Goal: Task Accomplishment & Management: Use online tool/utility

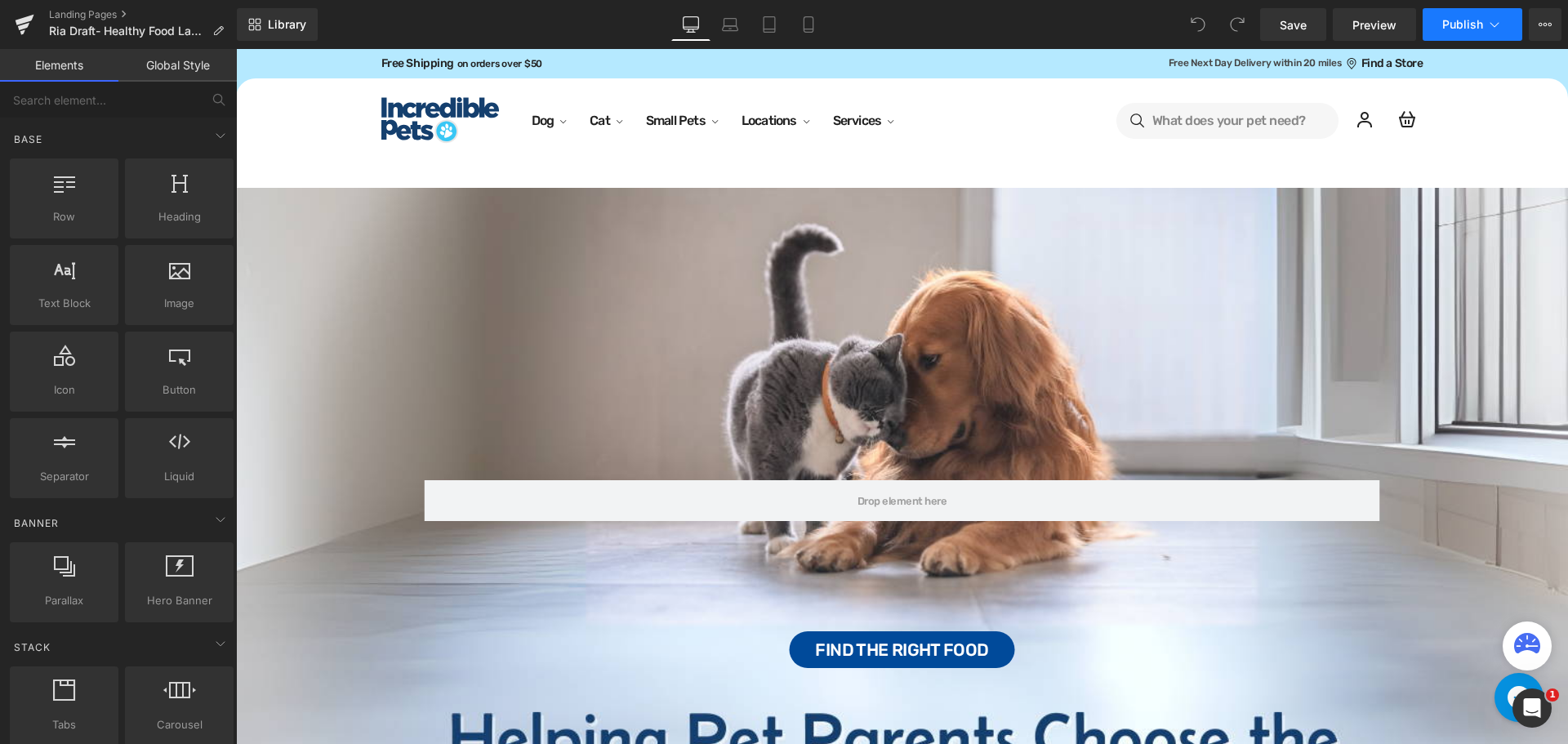
click at [1494, 19] on icon at bounding box center [1494, 24] width 16 height 16
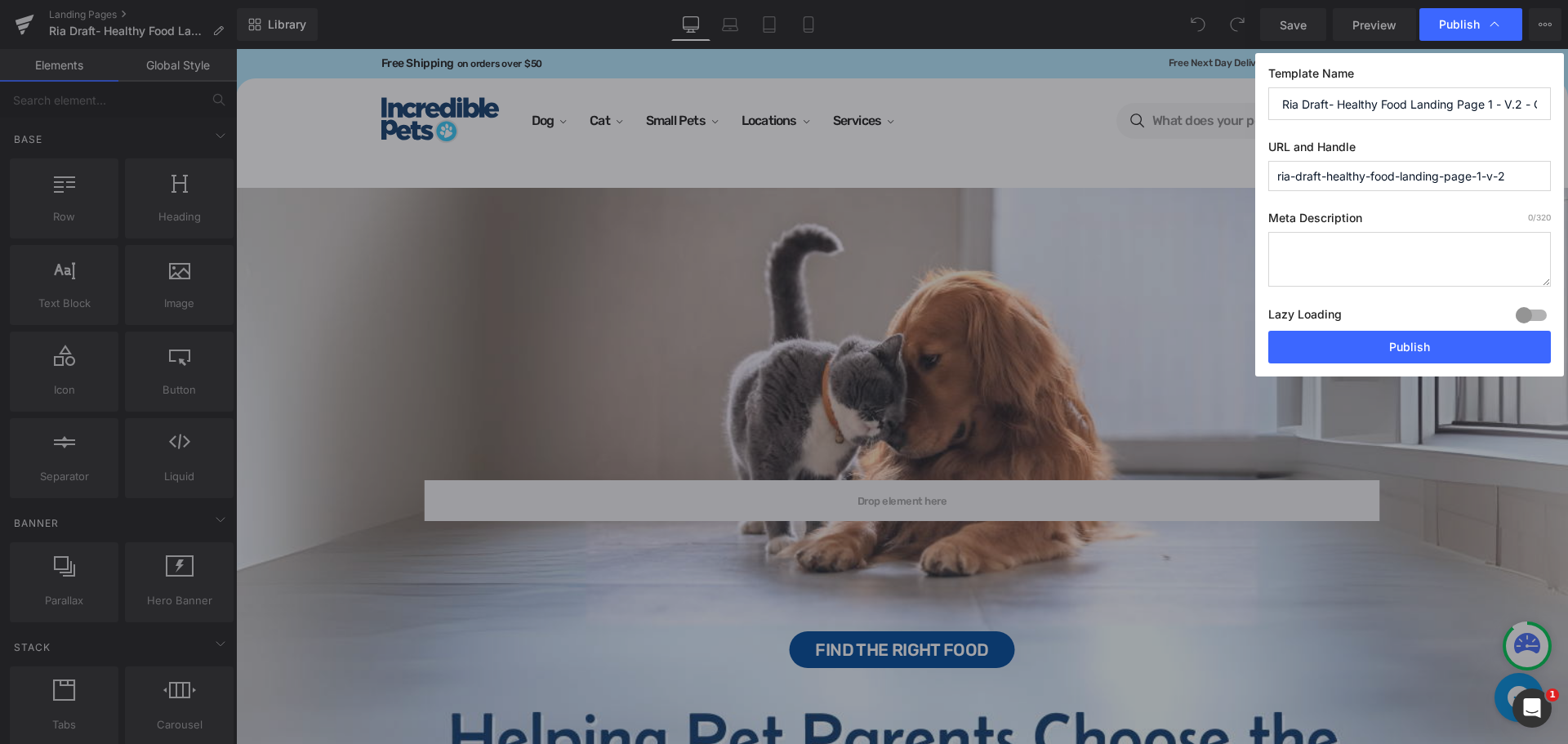
click at [1527, 165] on input "ria-draft-healthy-food-landing-page-1-v-2" at bounding box center [1410, 176] width 283 height 30
paste input "FindtheRightFood"
type input "findtherightfood"
click at [1383, 103] on input "Ria Draft- Healthy Food Landing Page 1 - V.2 - Quiz Ad USE THIS ONE" at bounding box center [1410, 103] width 283 height 33
click at [1339, 100] on input "Ria Draft- Healthy Food Landing Page 1 - V.2 - Quiz Ad USE THIS ONE" at bounding box center [1410, 103] width 283 height 33
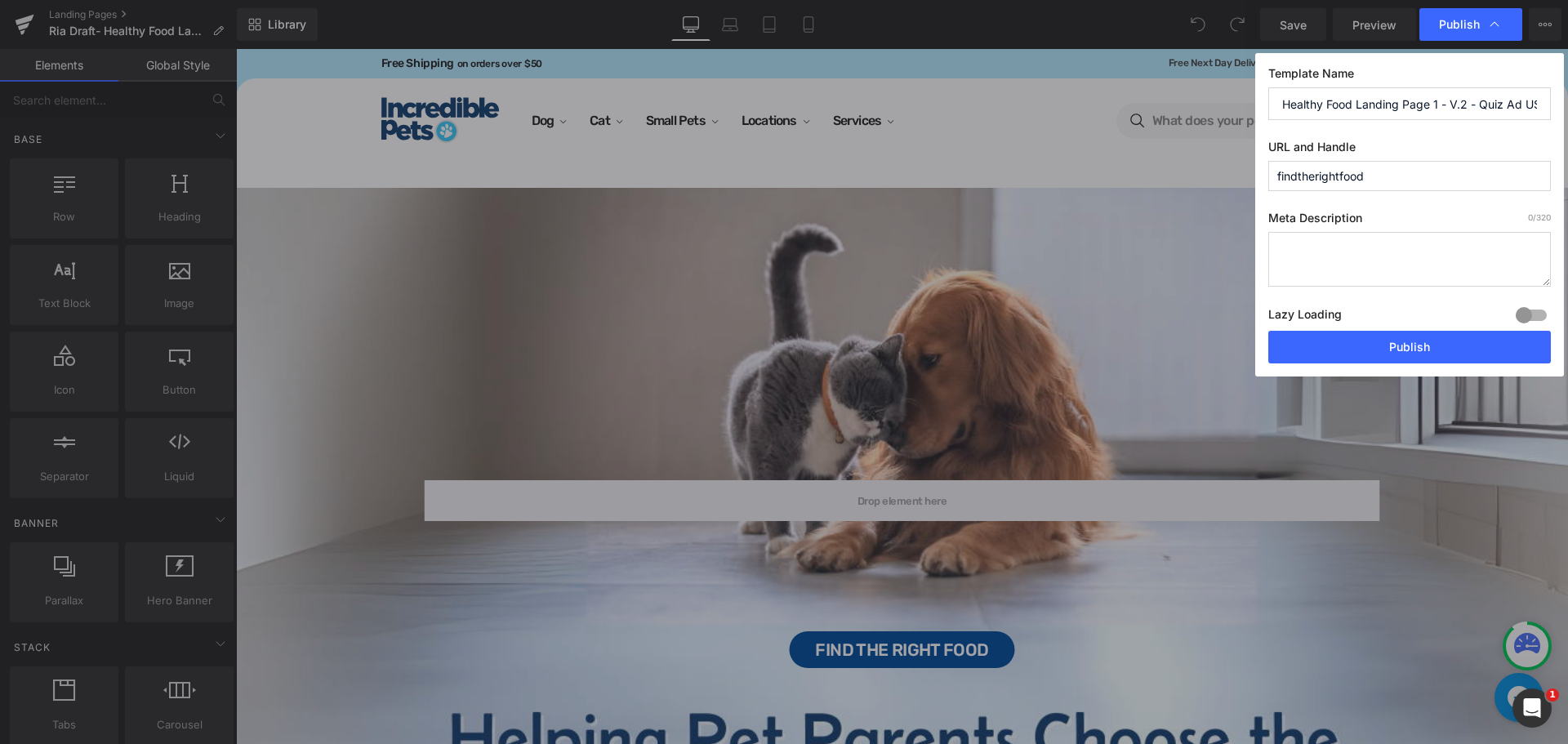
scroll to position [0, 67]
click at [1405, 102] on input "Ria Draft- Healthy Food Landing Page 1 - V.2 - Quiz Ad USE THIS ONE" at bounding box center [1410, 103] width 283 height 33
click at [1470, 144] on label "URL and Handle" at bounding box center [1410, 149] width 283 height 21
click at [1340, 105] on input "Ria Draft- Healthy Food Landing Page 1 - V.2 - Quiz Ad USE THIS ONE" at bounding box center [1410, 103] width 283 height 33
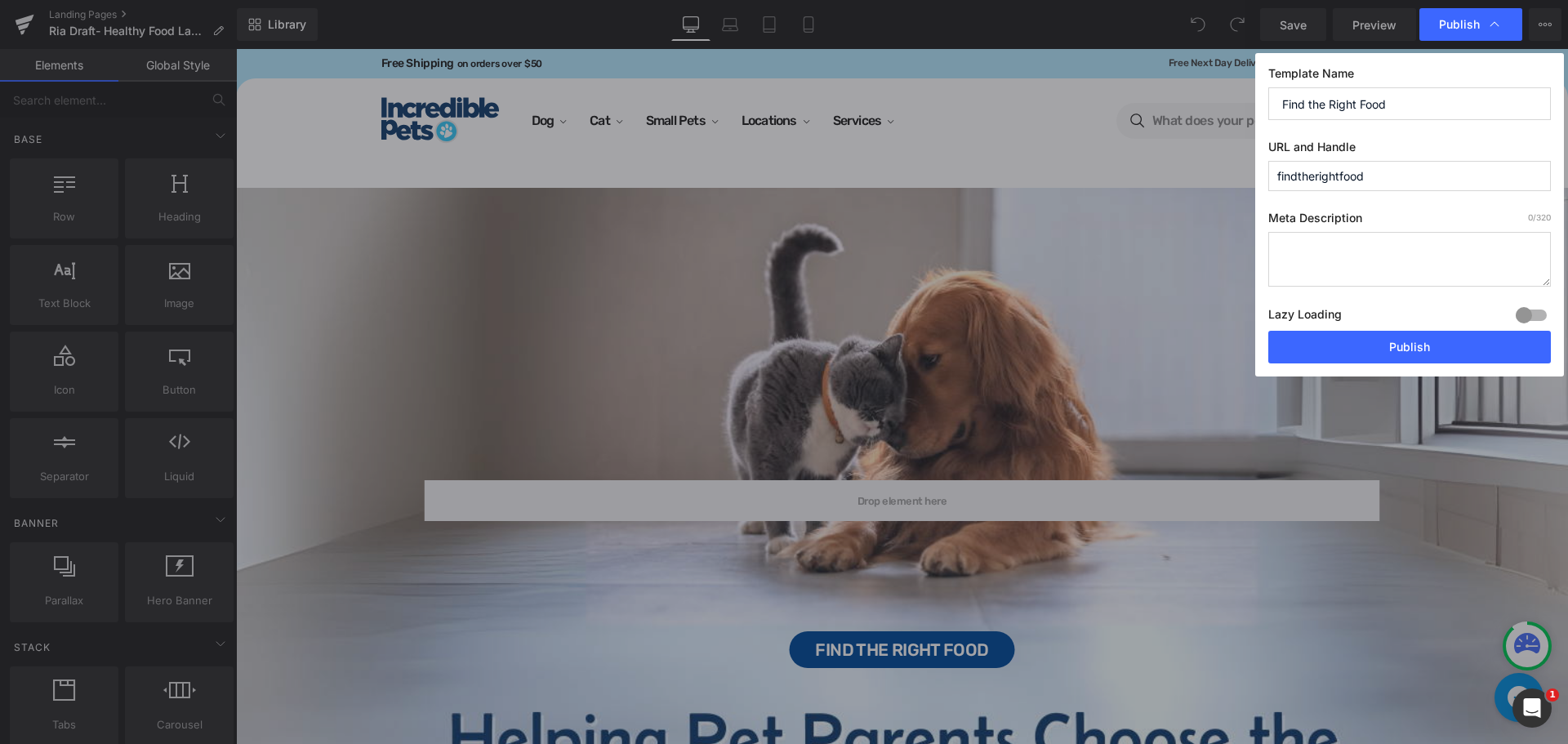
type input "Find the Right Food"
click at [1530, 317] on div at bounding box center [1531, 315] width 39 height 26
drag, startPoint x: 1408, startPoint y: 344, endPoint x: 1038, endPoint y: 294, distance: 373.4
click at [1408, 344] on button "Publish" at bounding box center [1410, 347] width 283 height 33
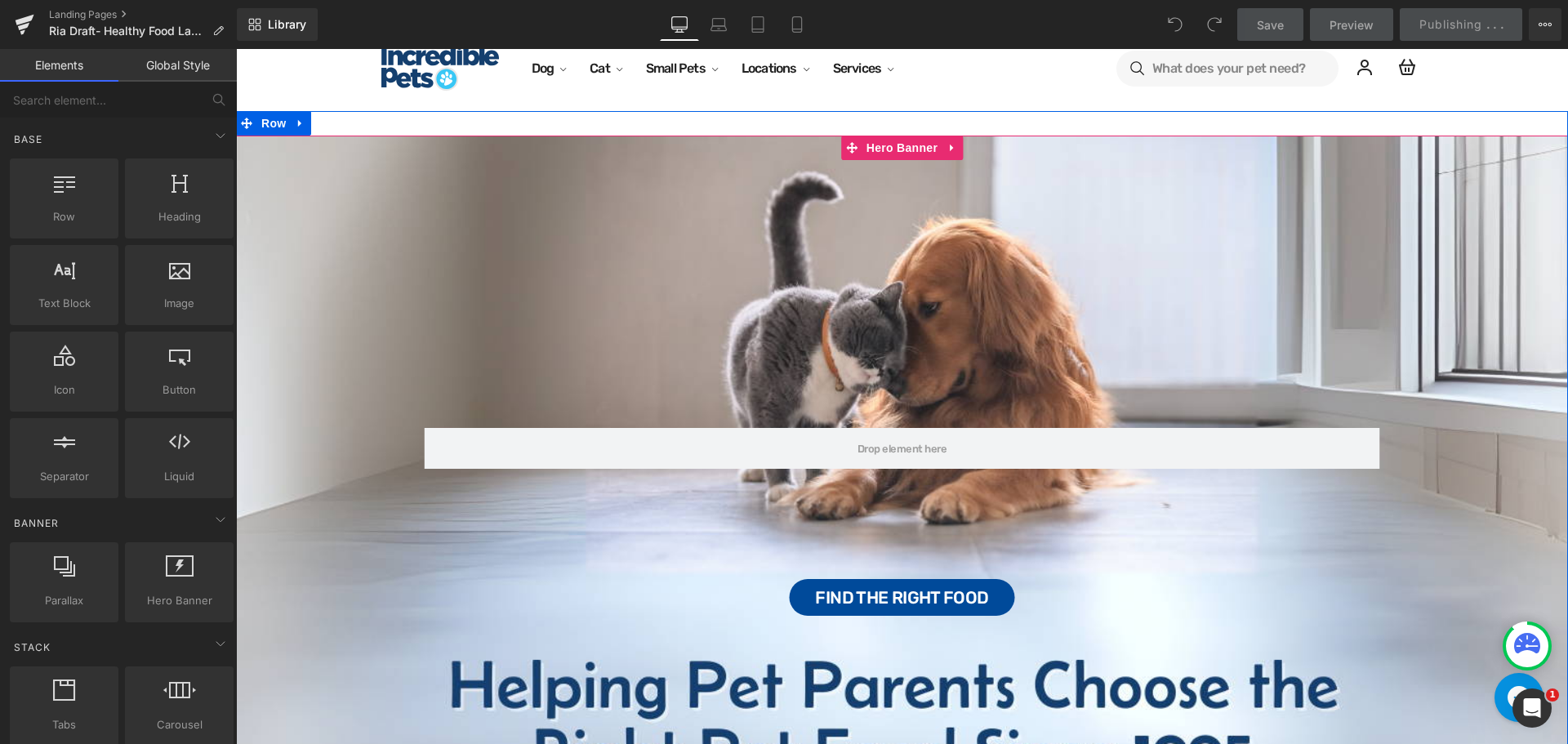
scroll to position [82, 0]
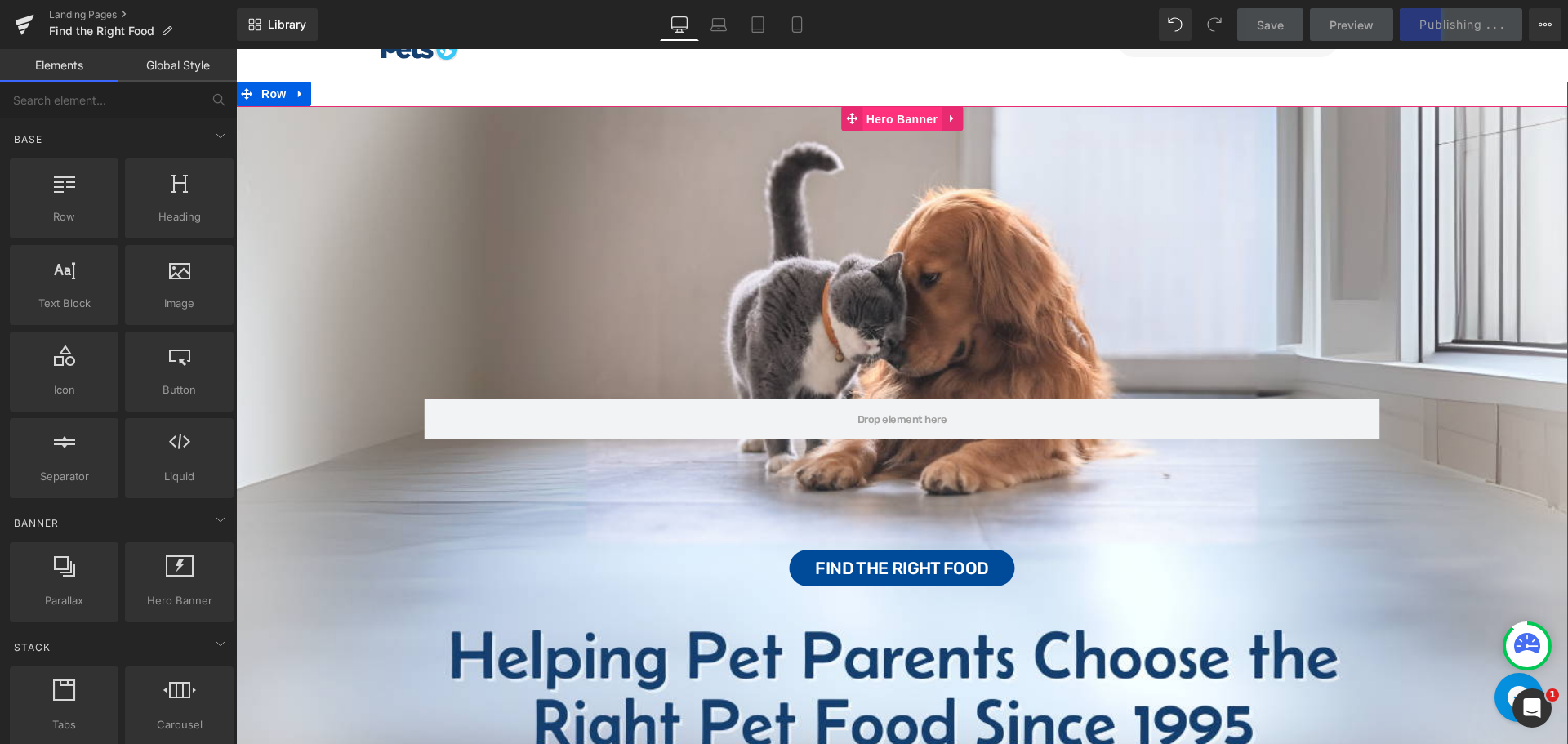
click at [884, 113] on span "Hero Banner" at bounding box center [902, 119] width 80 height 25
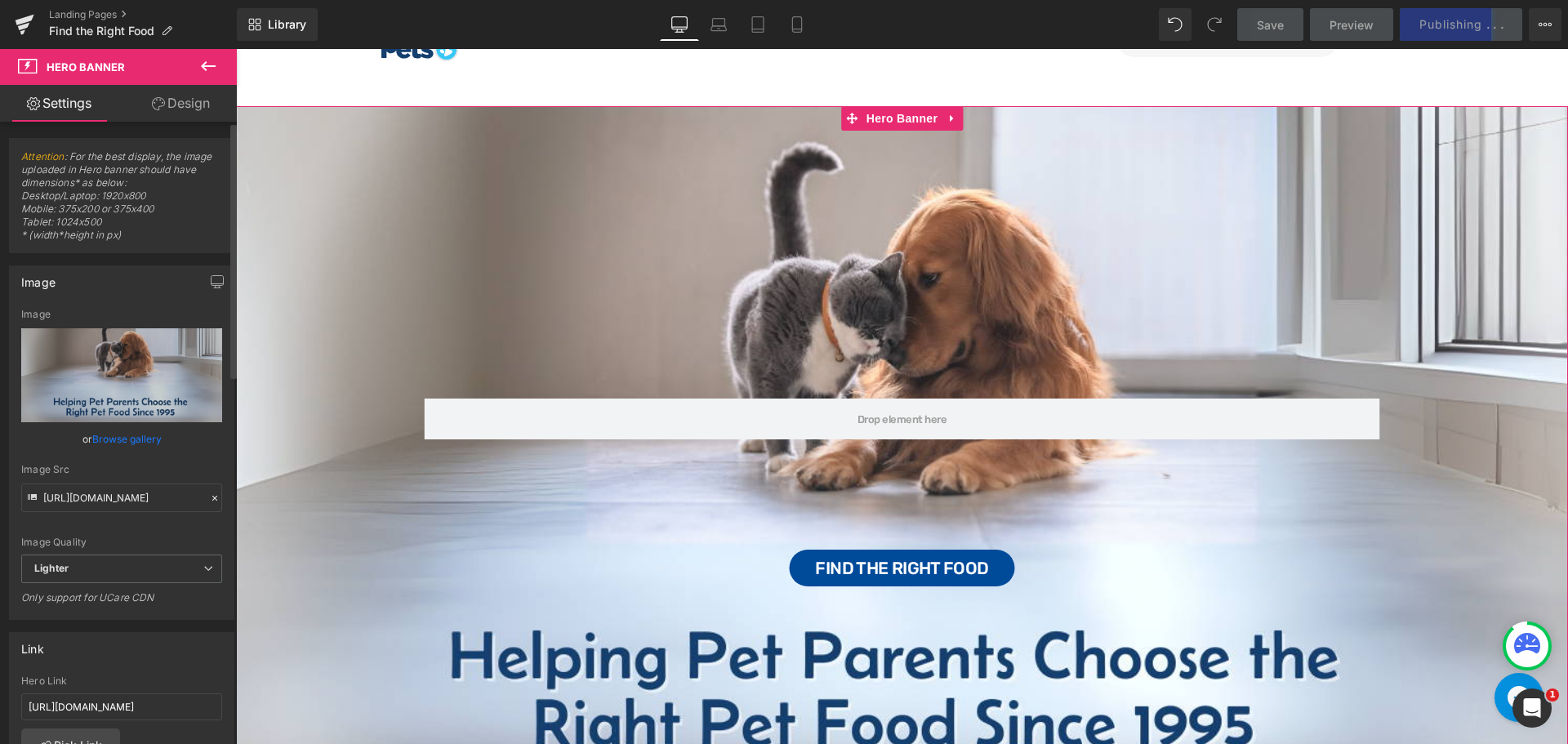
click at [124, 436] on link "Browse gallery" at bounding box center [127, 439] width 70 height 29
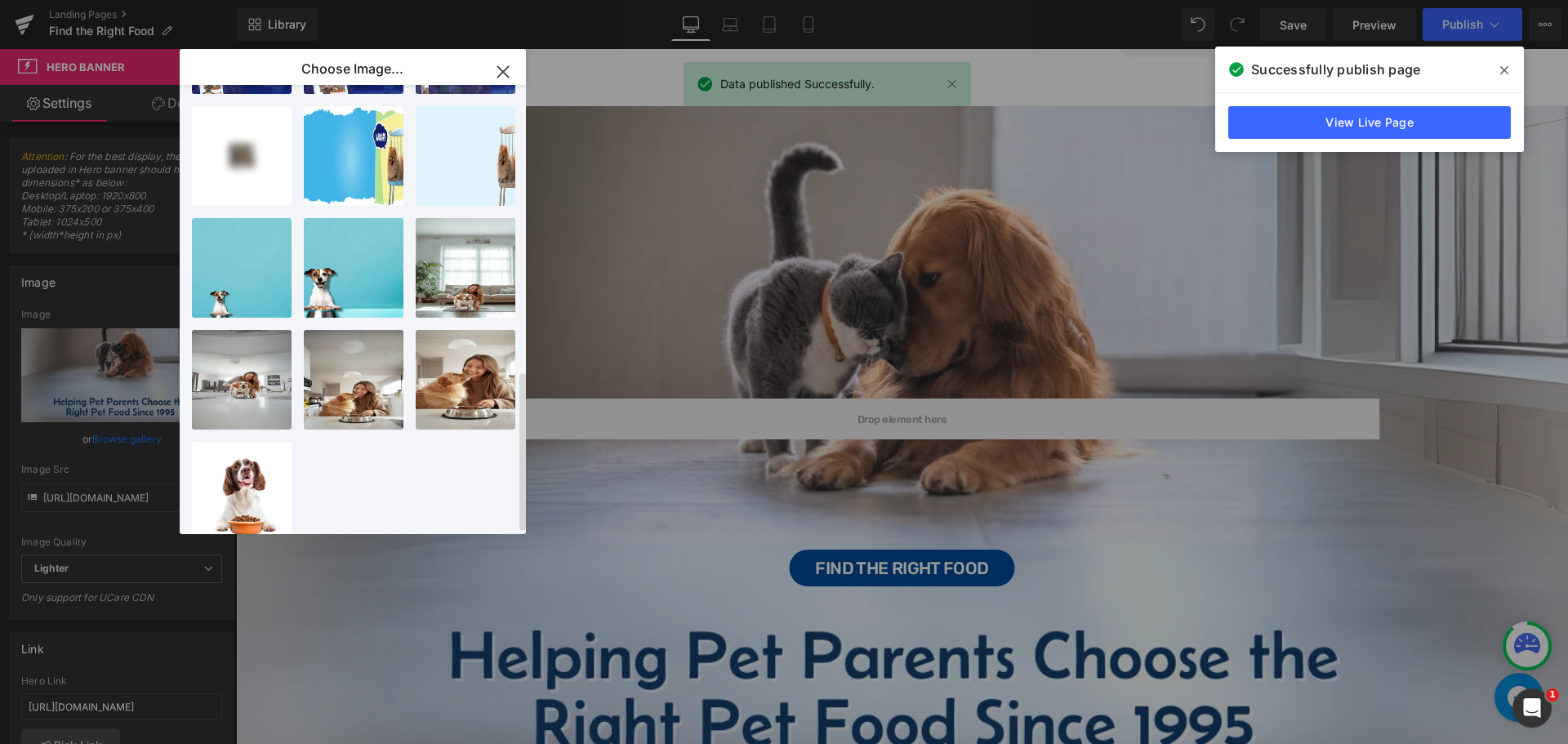
scroll to position [806, 0]
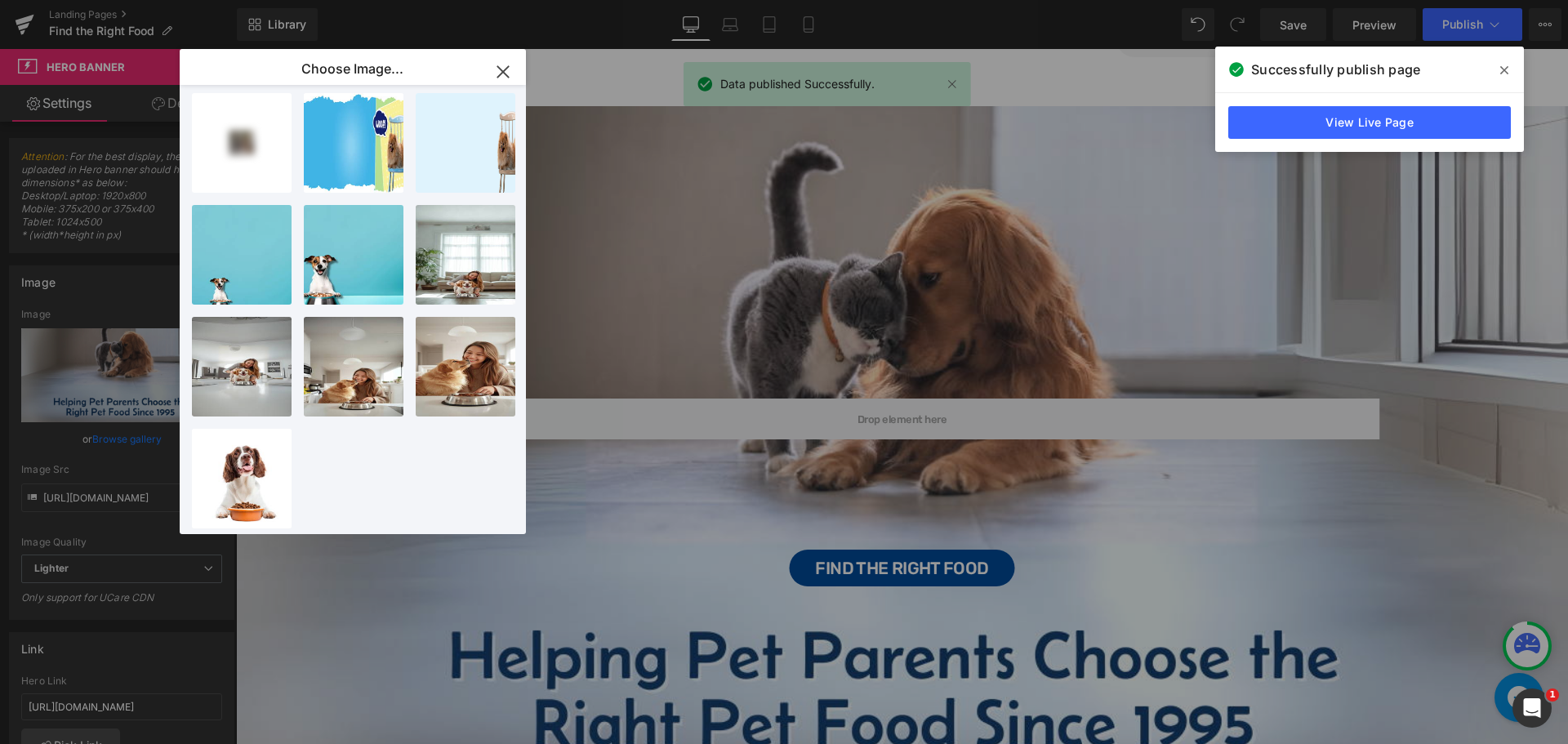
click at [83, 0] on div "Hero Banner You are previewing how the will restyle your page. You can not edit…" at bounding box center [784, 0] width 1568 height 0
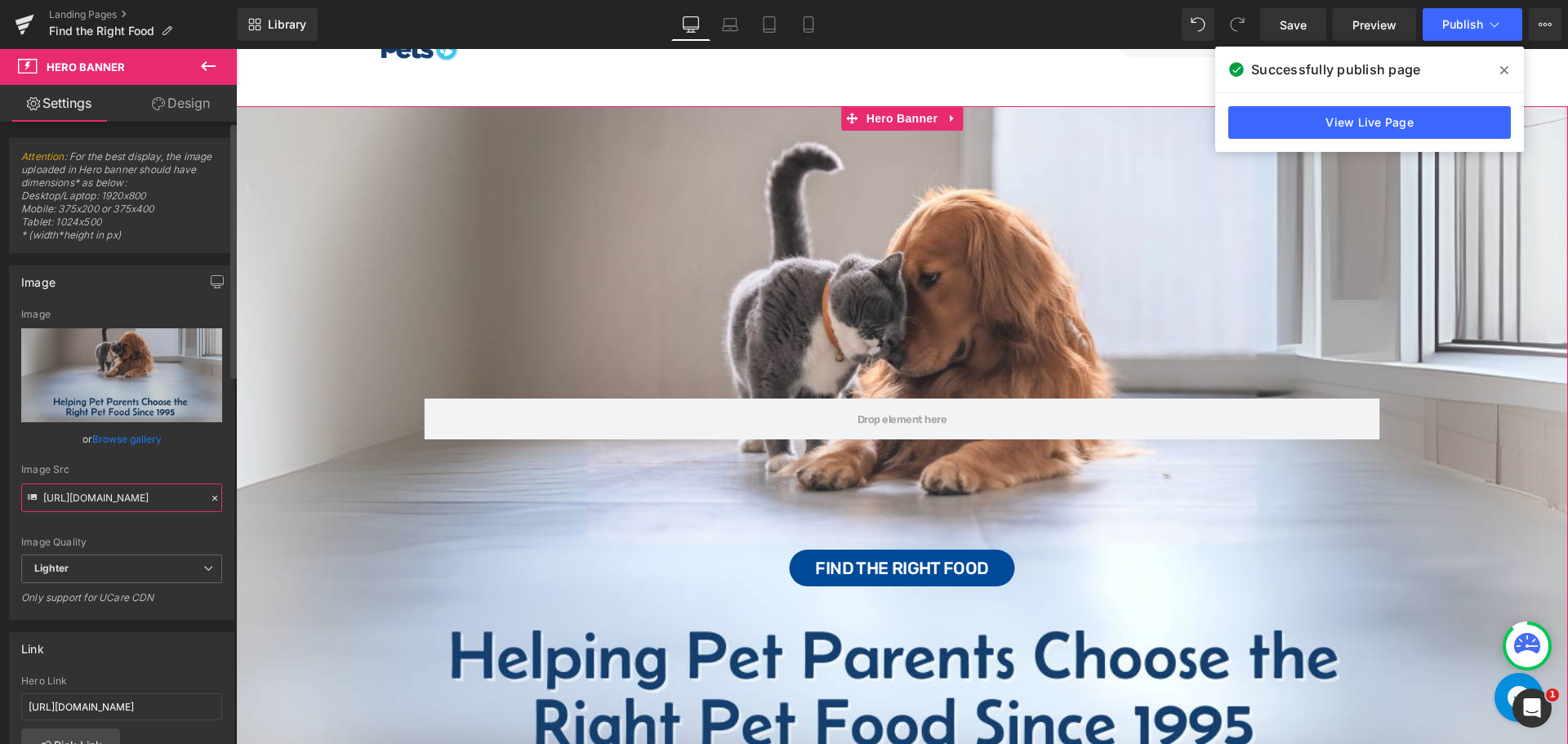
click at [104, 490] on input "https://ucarecdn.com/ddb8c5f6-b9d6-4477-99e9-95df2a13145a/-/format/auto/-/previ…" at bounding box center [121, 497] width 201 height 29
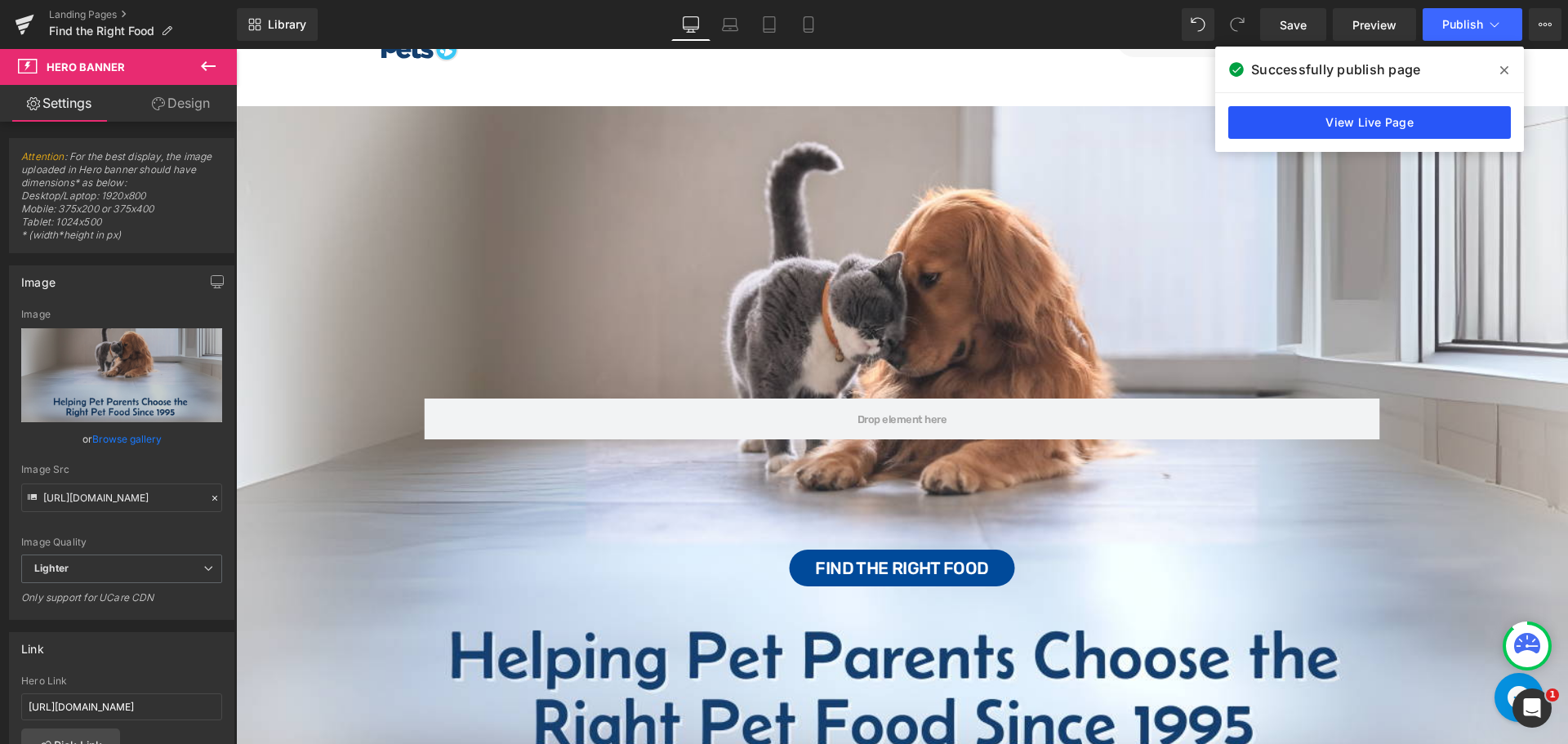
click at [1318, 124] on link "View Live Page" at bounding box center [1370, 122] width 283 height 33
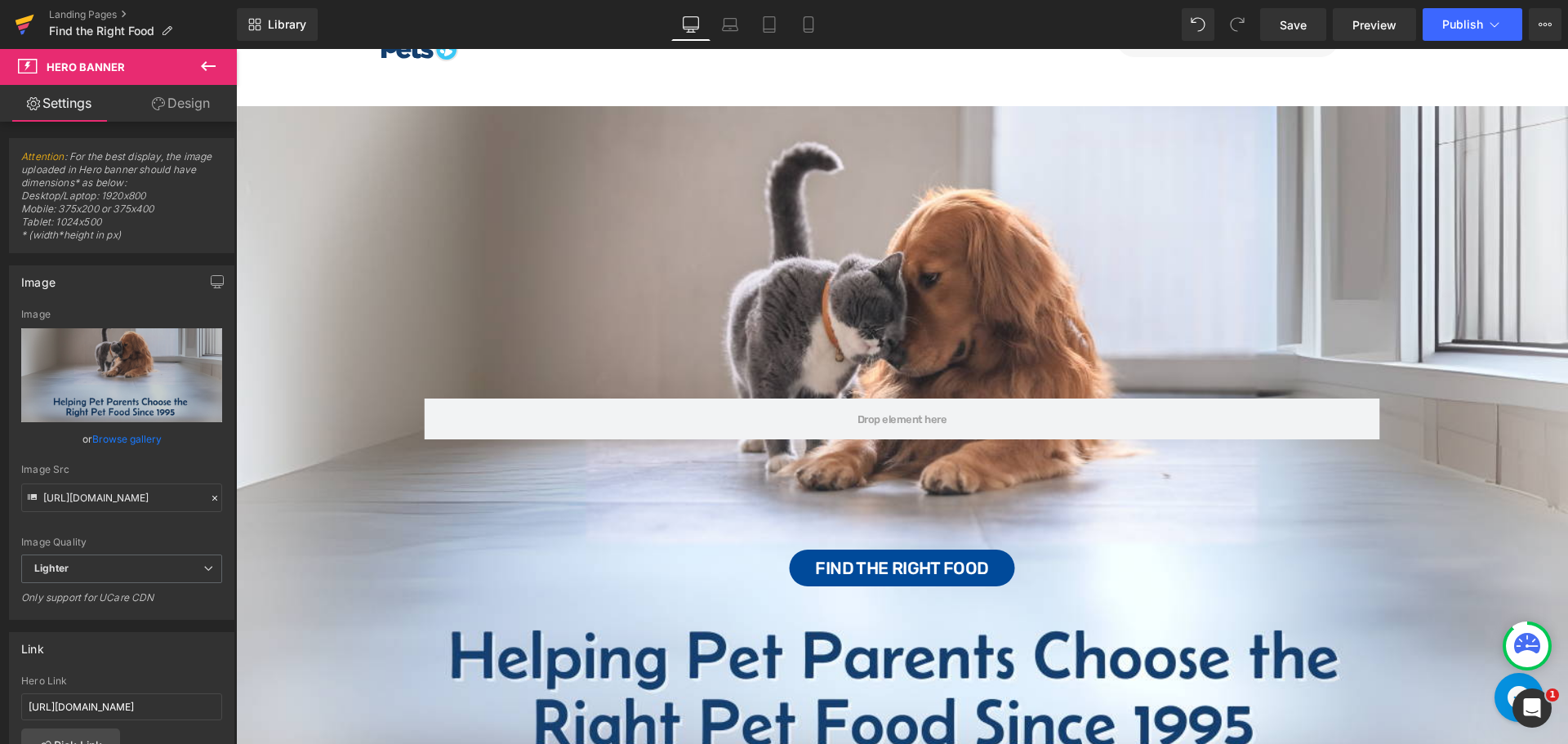
click at [16, 23] on icon at bounding box center [25, 20] width 19 height 11
click at [1283, 27] on span "Save" at bounding box center [1293, 24] width 27 height 17
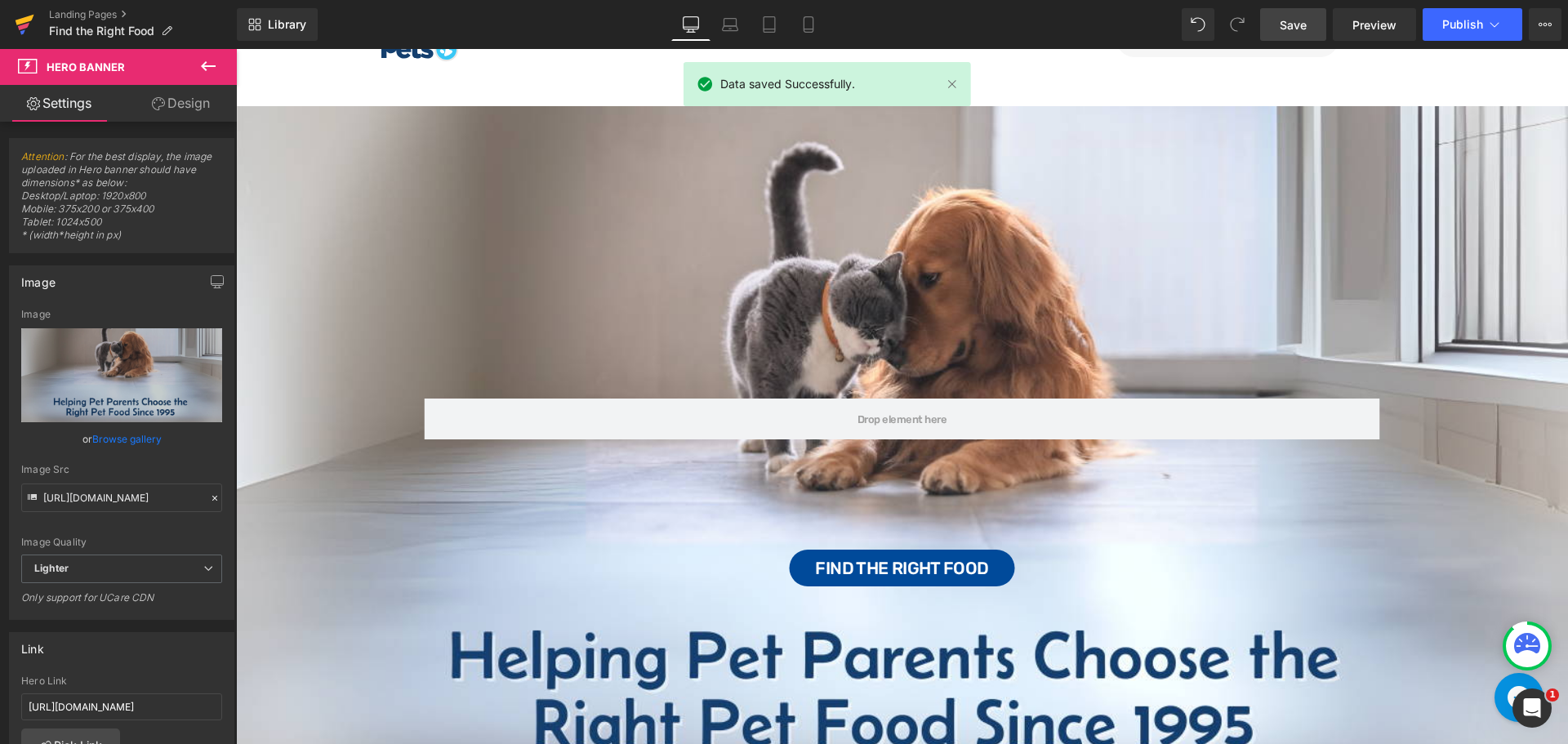
click at [12, 25] on link at bounding box center [24, 24] width 49 height 49
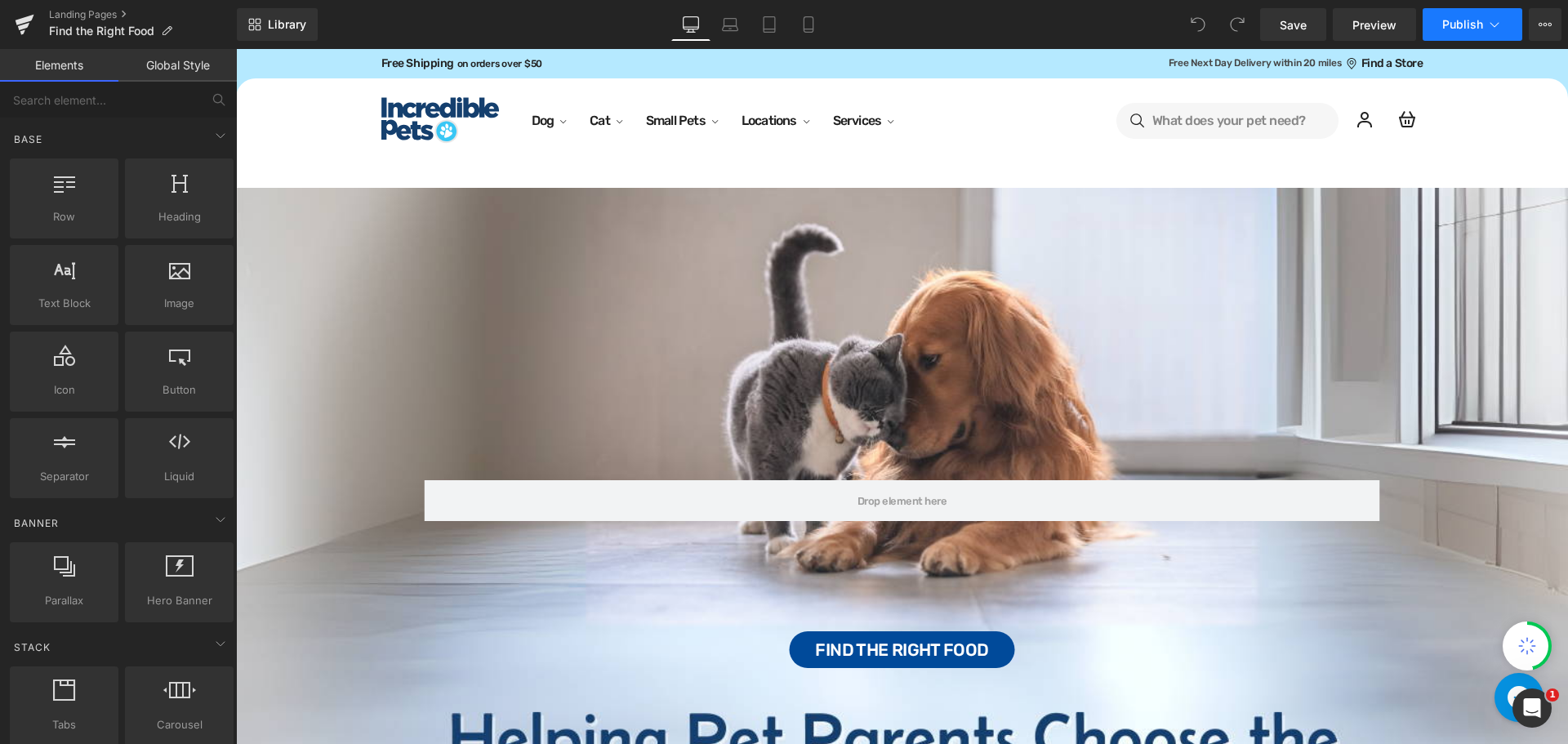
click at [1496, 20] on icon at bounding box center [1494, 24] width 16 height 16
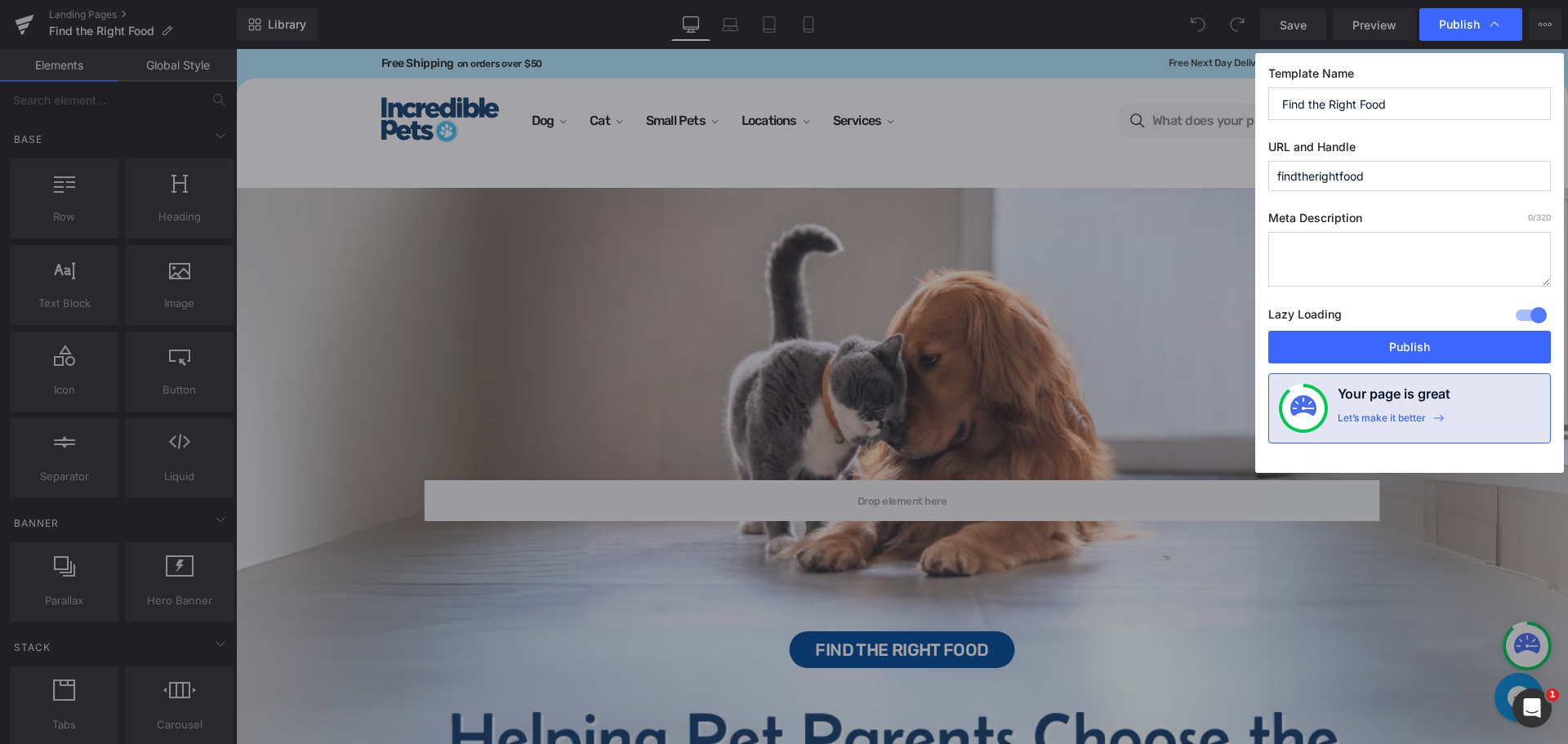
click at [1359, 111] on input "Find the Right Food" at bounding box center [1410, 103] width 283 height 33
type input "Find the Right Pet Food"
click at [1426, 142] on label "URL and Handle" at bounding box center [1410, 149] width 283 height 21
click at [1408, 420] on div "Let’s make it better" at bounding box center [1382, 422] width 89 height 21
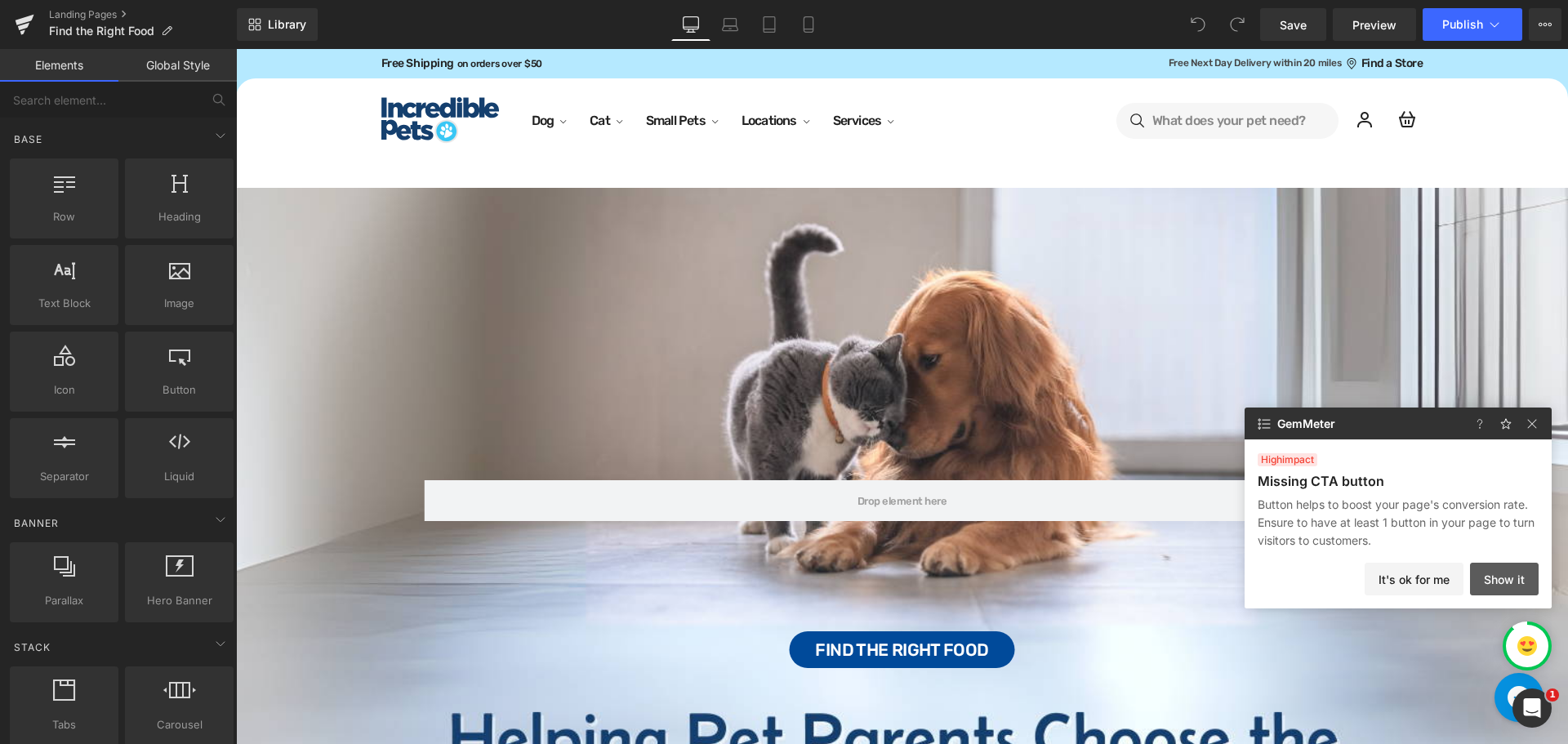
click at [1500, 576] on button "Show it" at bounding box center [1504, 579] width 69 height 33
click at [193, 378] on div at bounding box center [179, 362] width 98 height 37
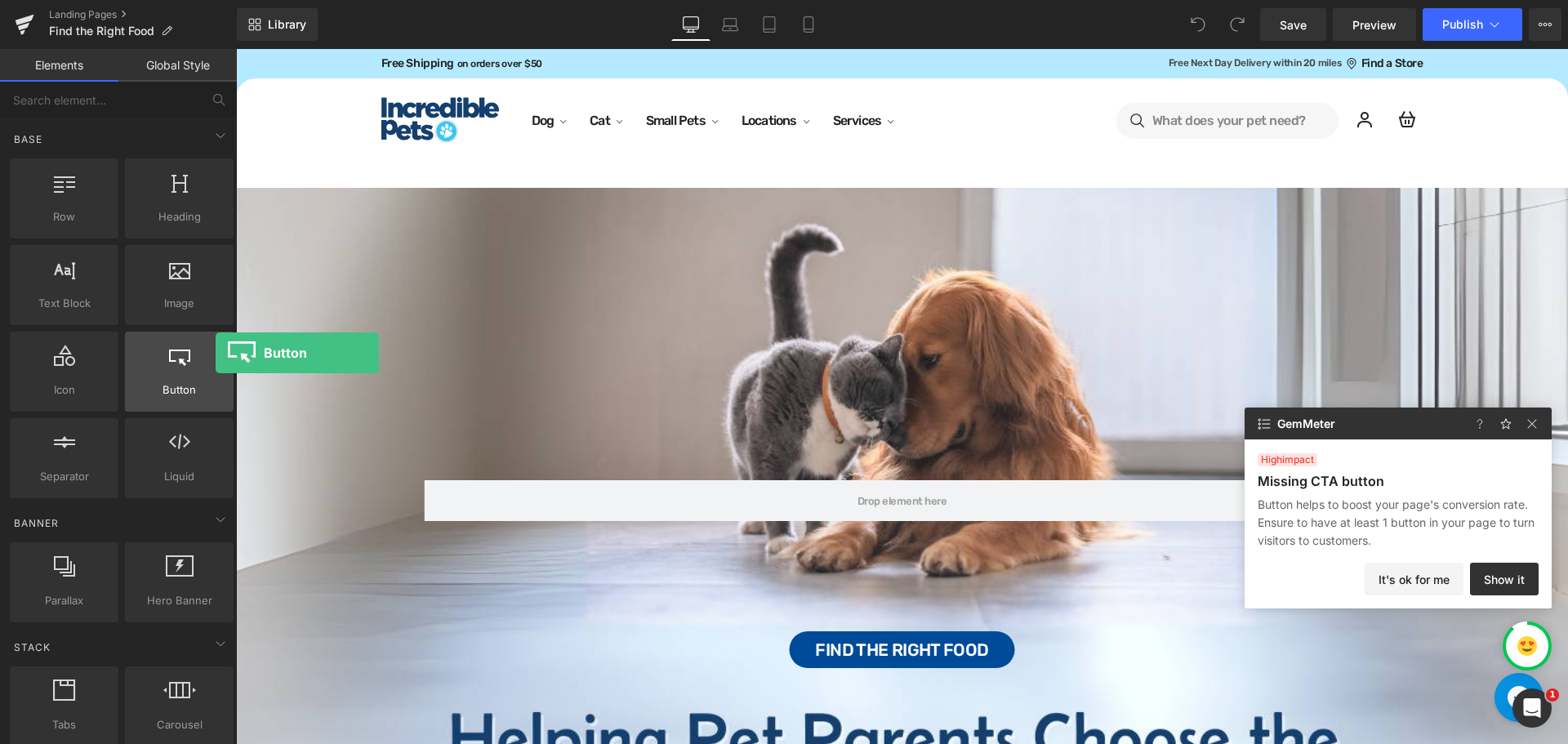
click at [216, 353] on div at bounding box center [179, 362] width 98 height 37
click at [217, 346] on icon at bounding box center [223, 342] width 12 height 12
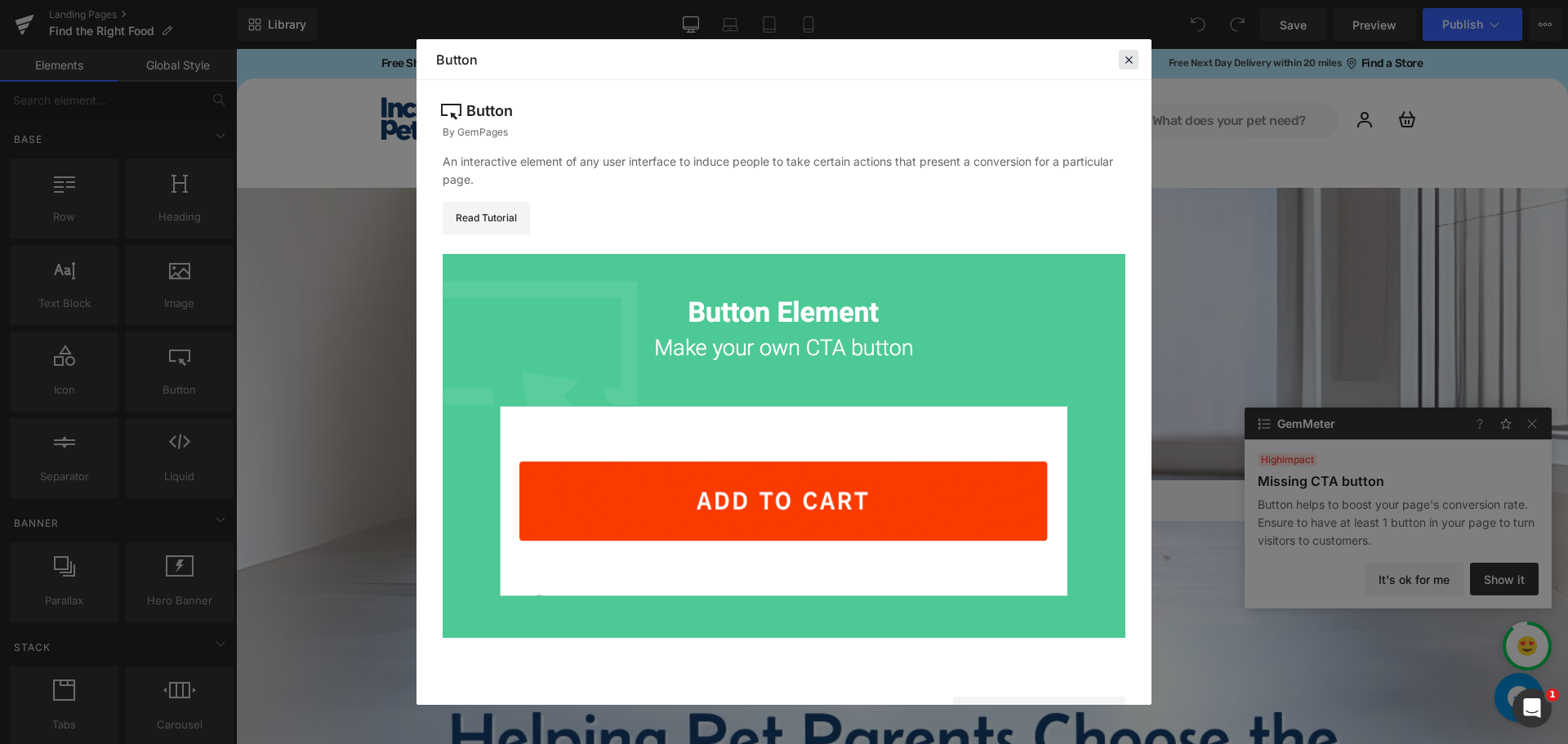
click at [1126, 60] on icon at bounding box center [1128, 60] width 15 height 15
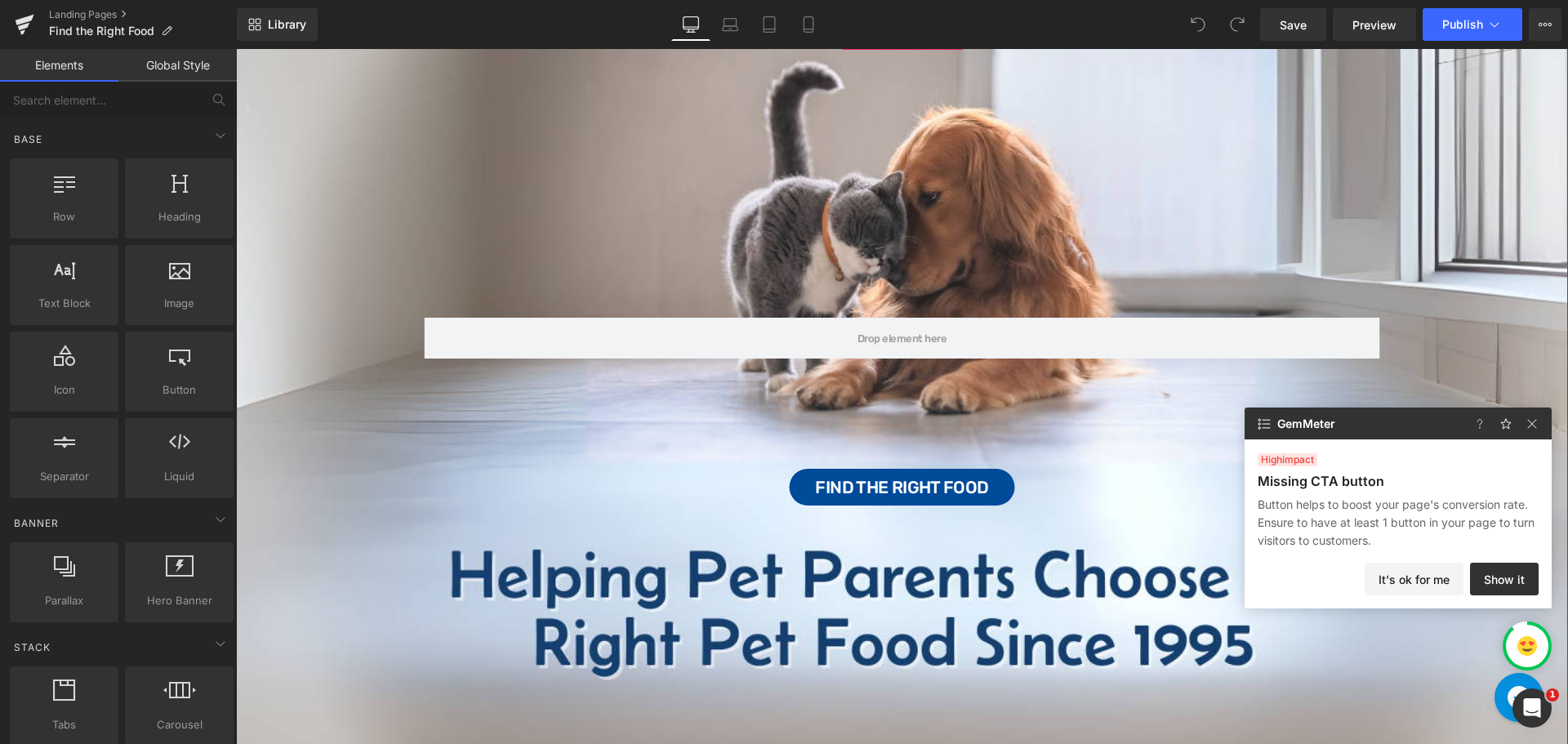
scroll to position [163, 0]
click at [872, 228] on div "Row Find the Right Food Button" at bounding box center [901, 399] width 1332 height 749
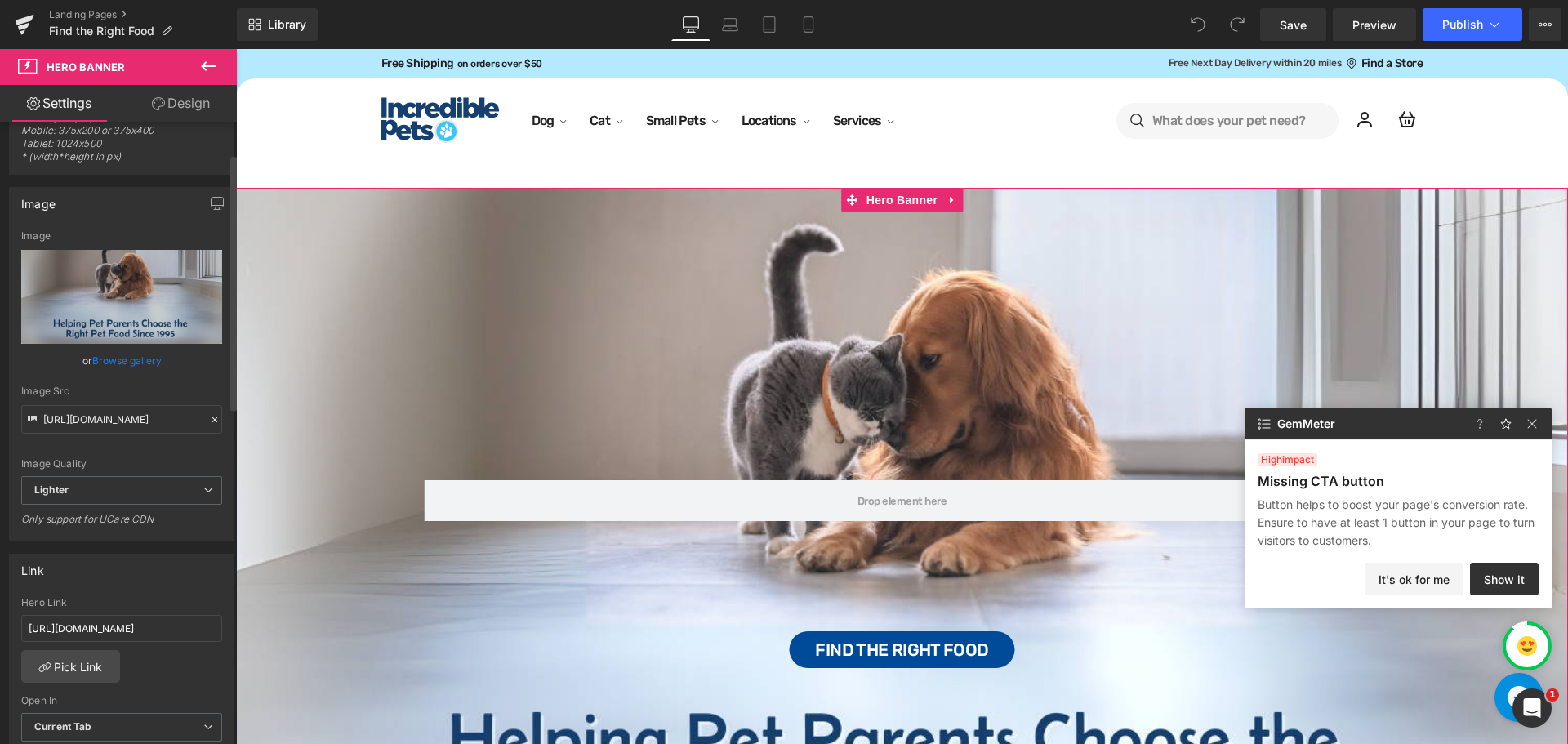
scroll to position [0, 0]
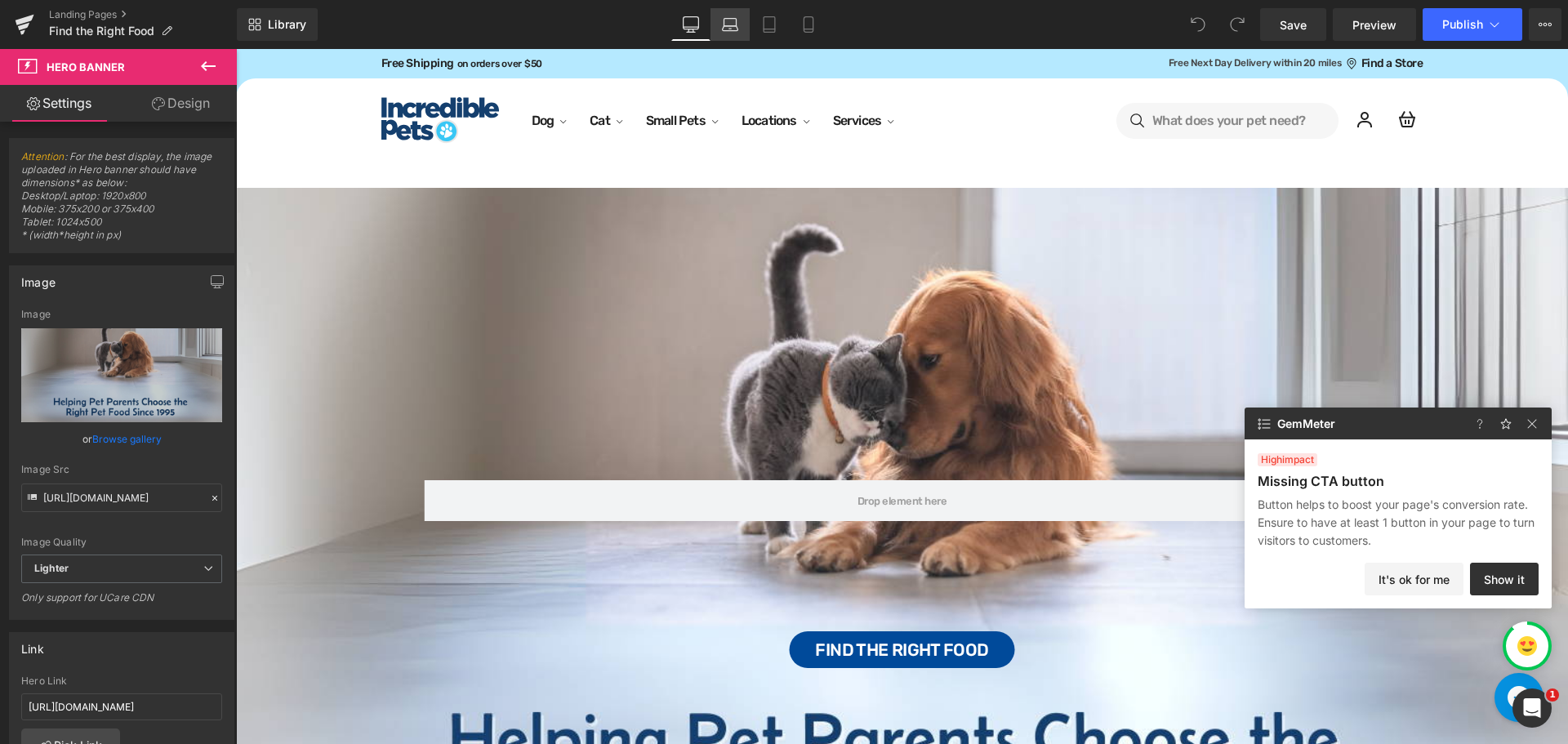
click at [721, 30] on link "Laptop" at bounding box center [729, 24] width 39 height 33
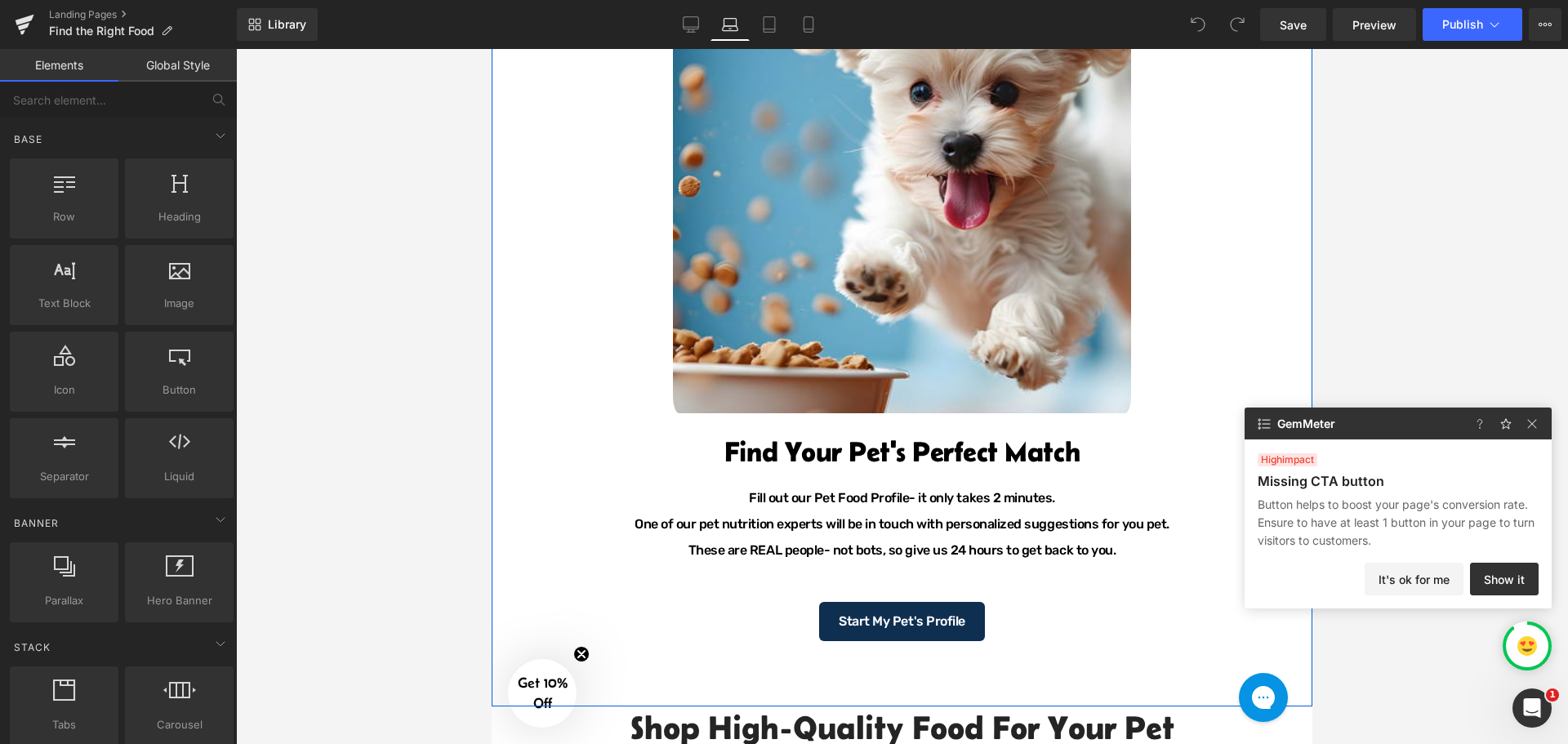
scroll to position [572, 0]
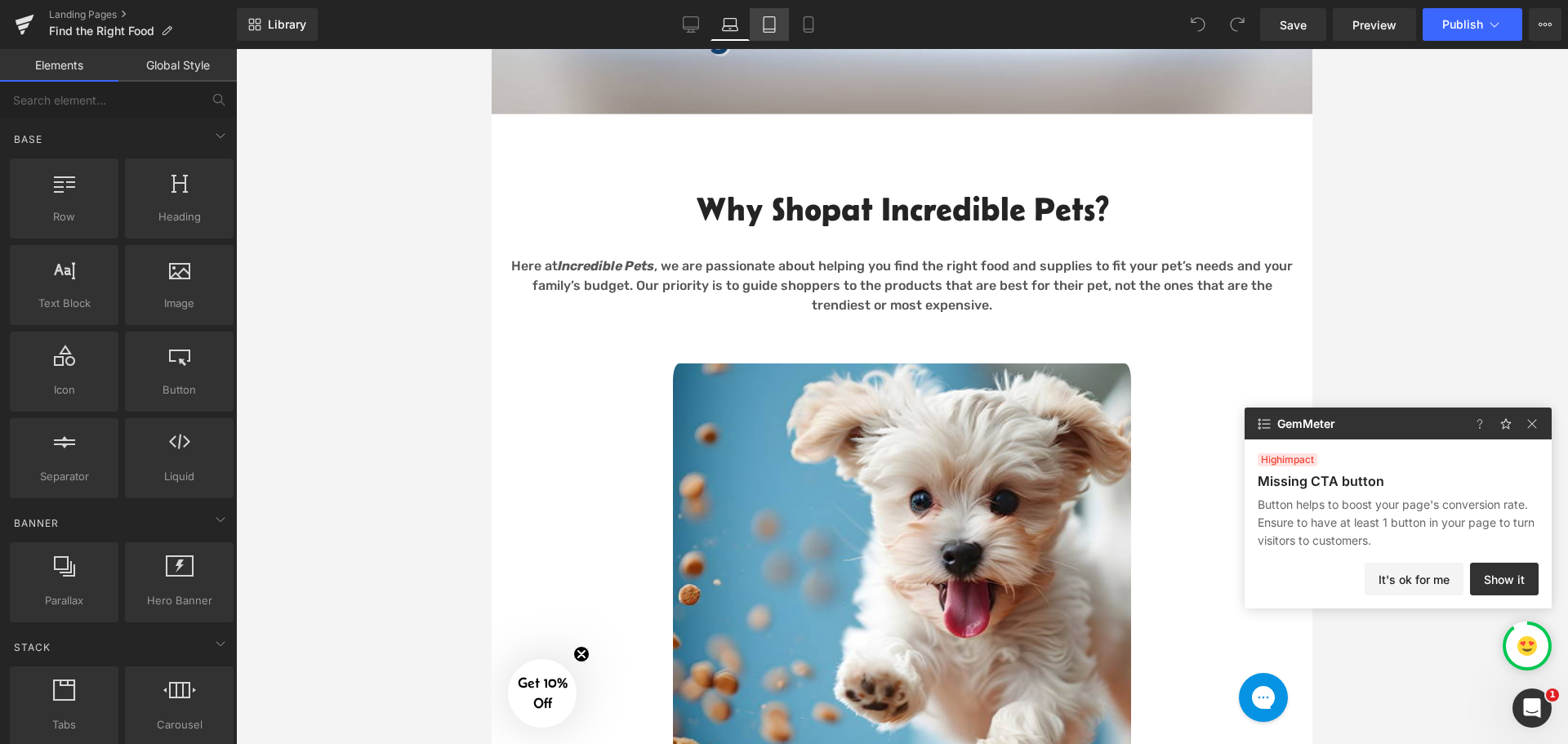
click at [771, 22] on icon at bounding box center [769, 24] width 16 height 16
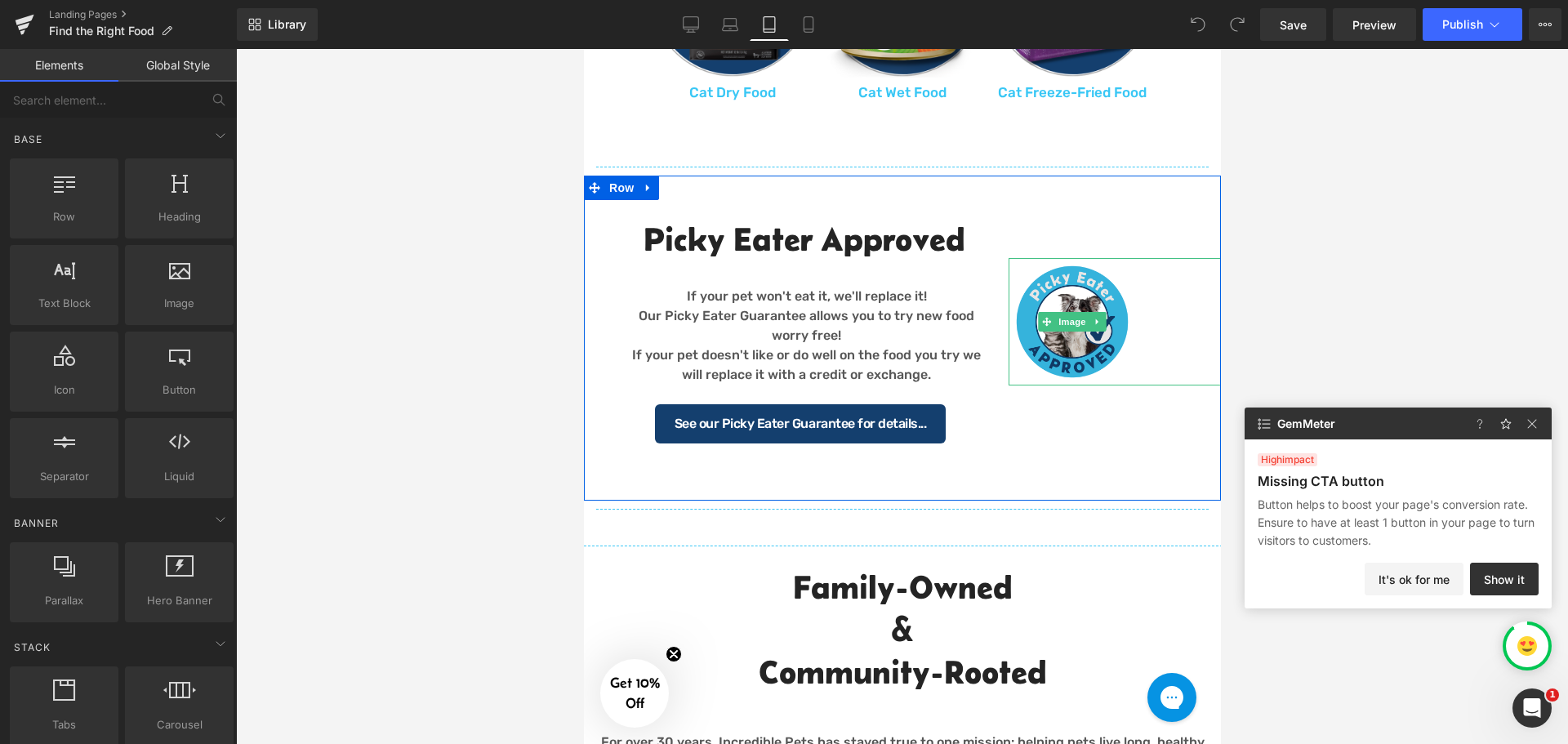
scroll to position [2011, 0]
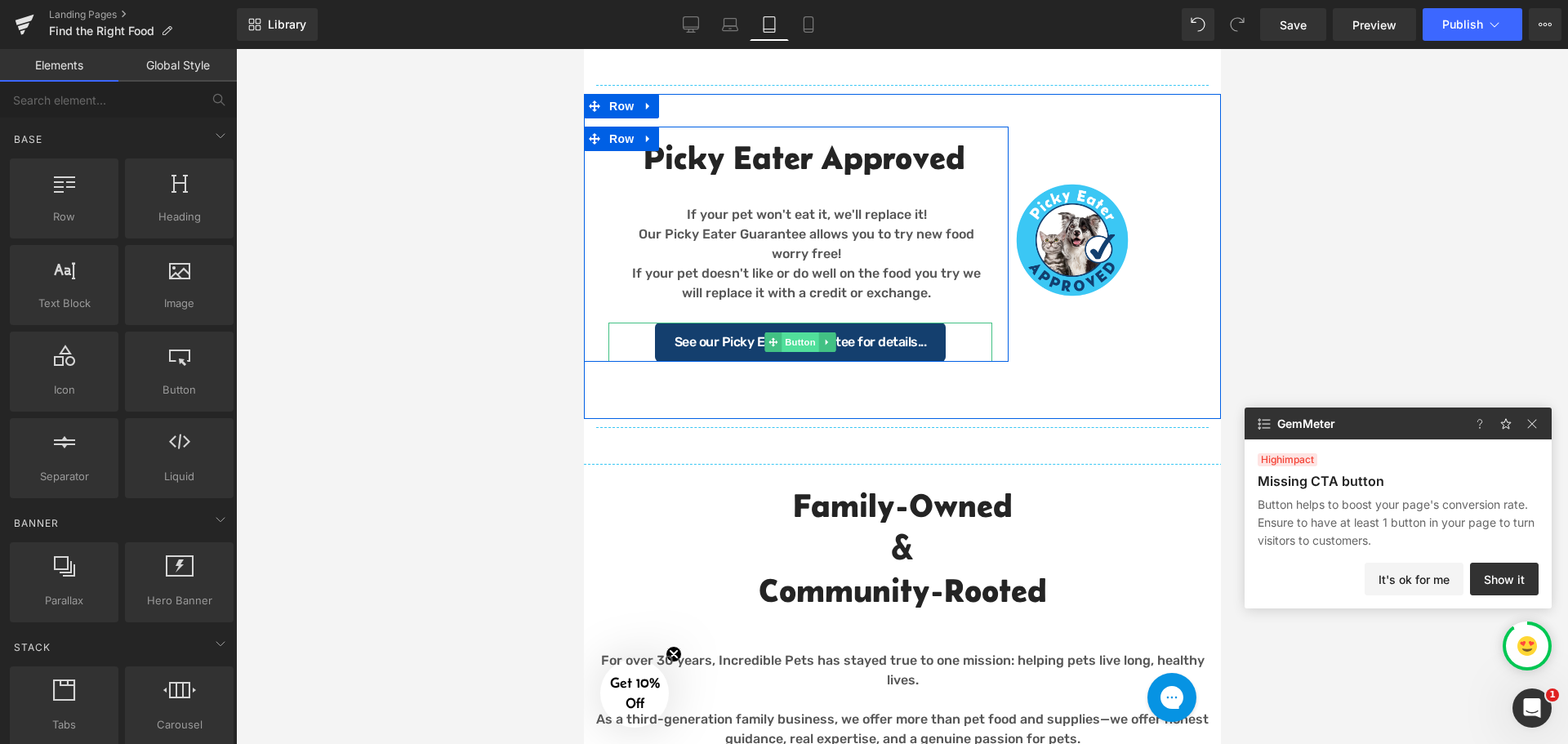
click at [791, 337] on span "Button" at bounding box center [800, 342] width 38 height 20
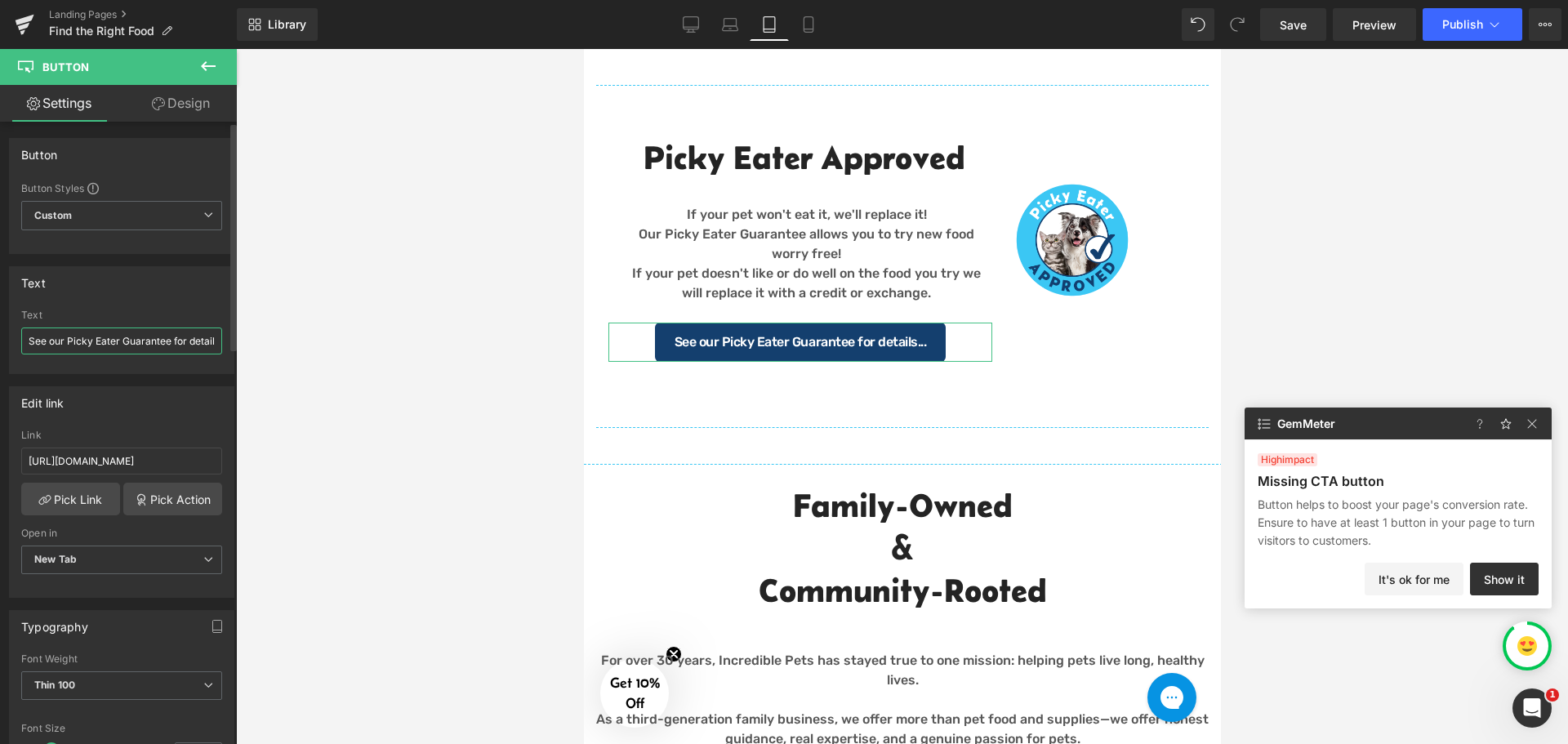
click at [183, 338] on input "See our Picky Eater Guarantee for details..." at bounding box center [121, 340] width 201 height 27
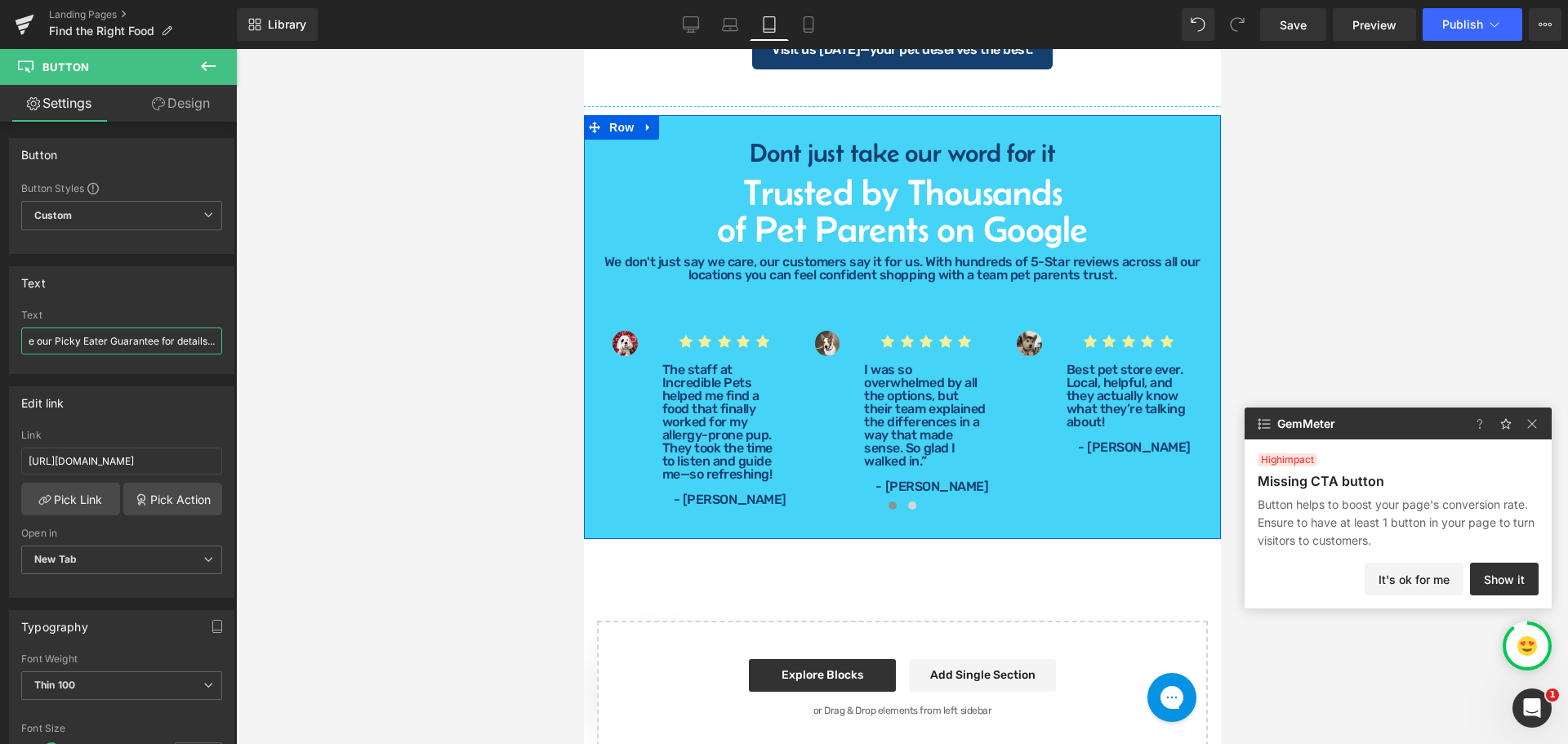
scroll to position [2909, 0]
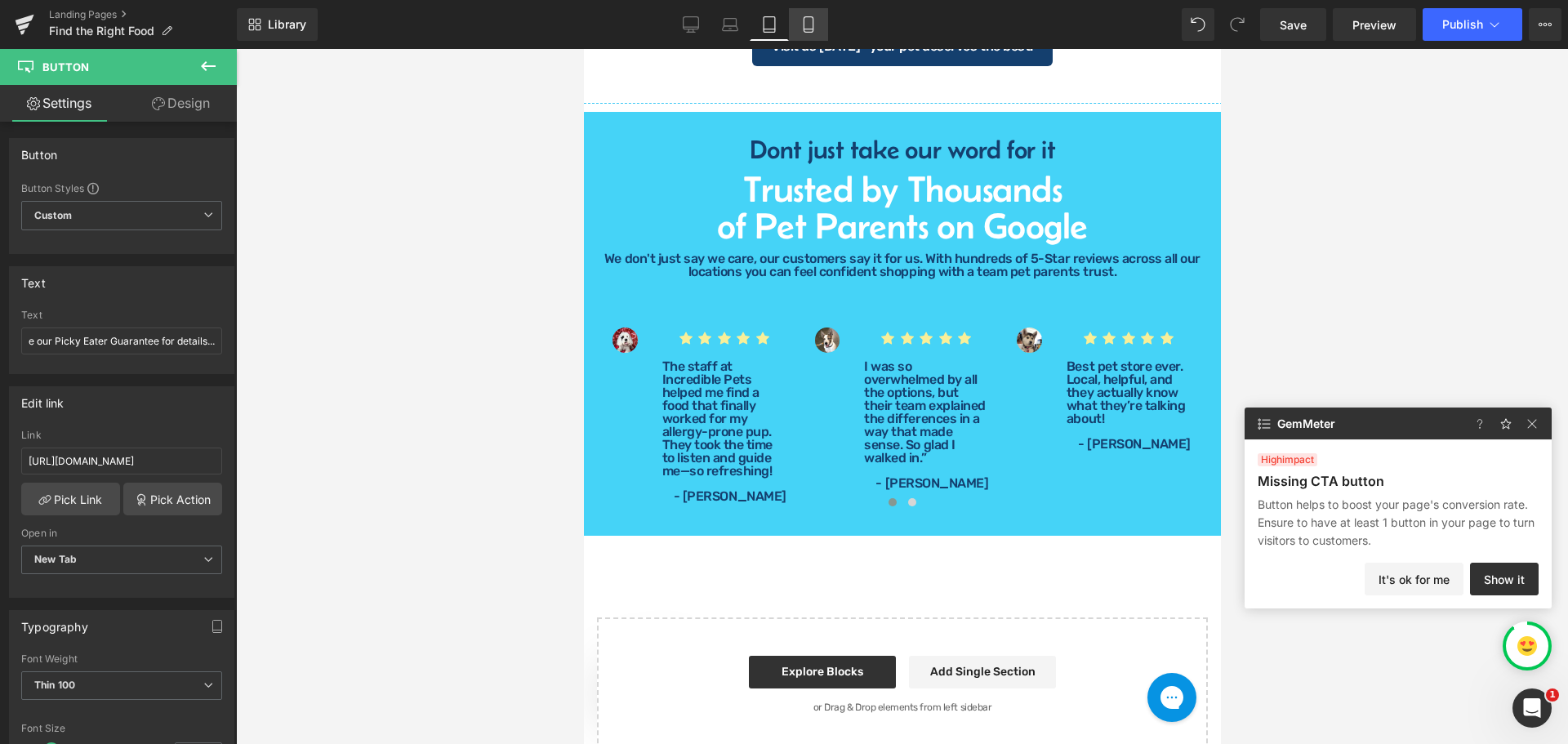
click at [817, 28] on icon at bounding box center [809, 24] width 16 height 16
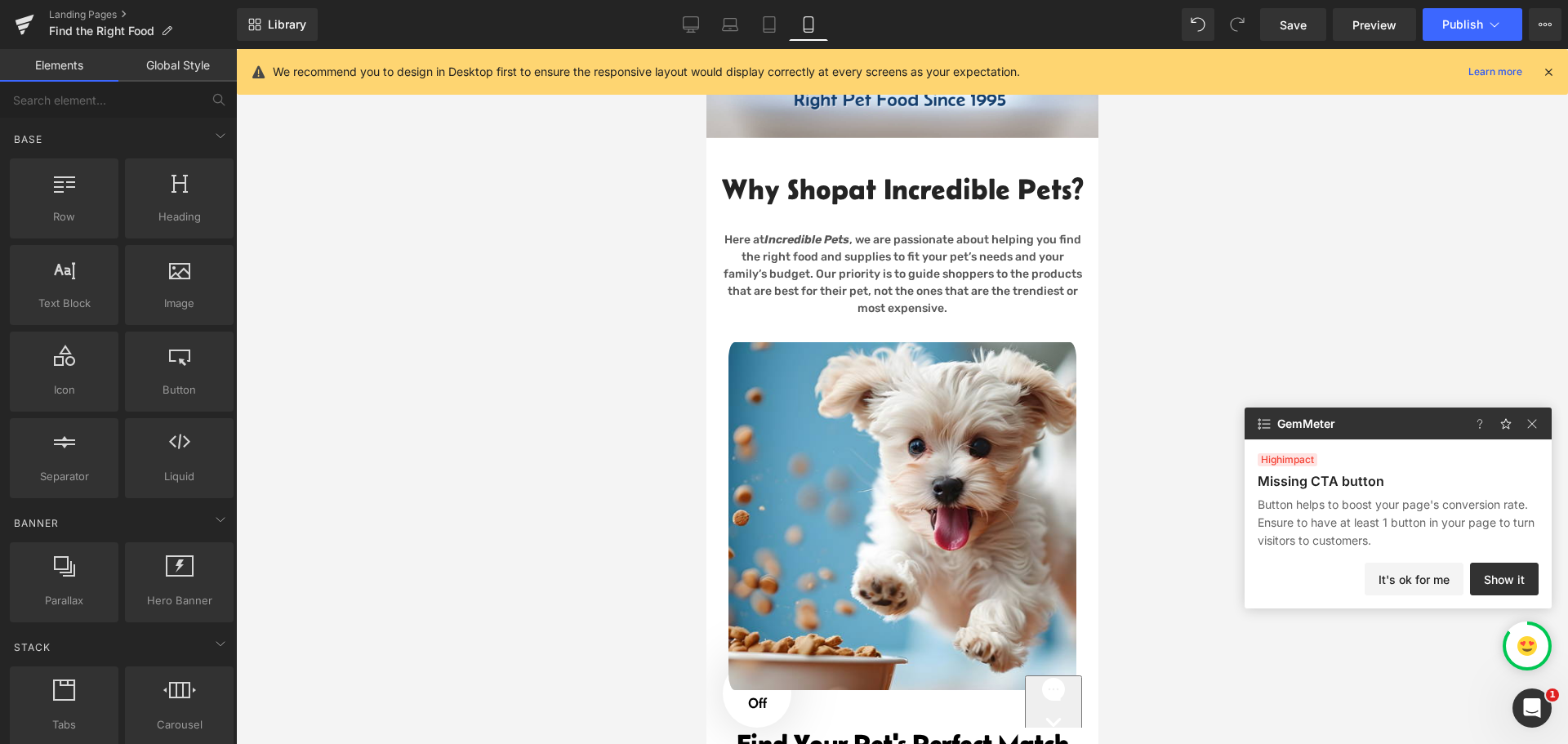
scroll to position [0, 0]
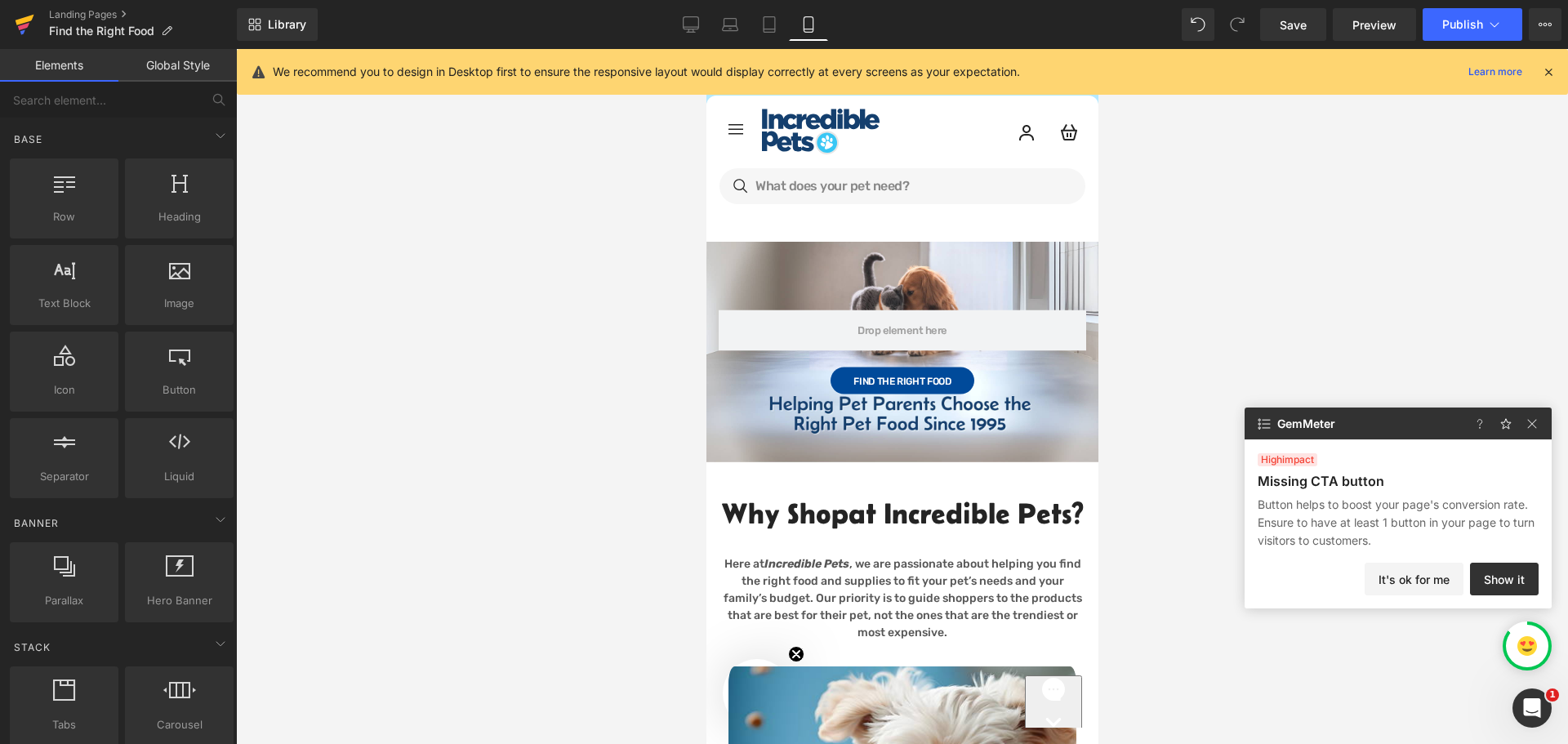
click at [27, 25] on icon at bounding box center [23, 26] width 11 height 7
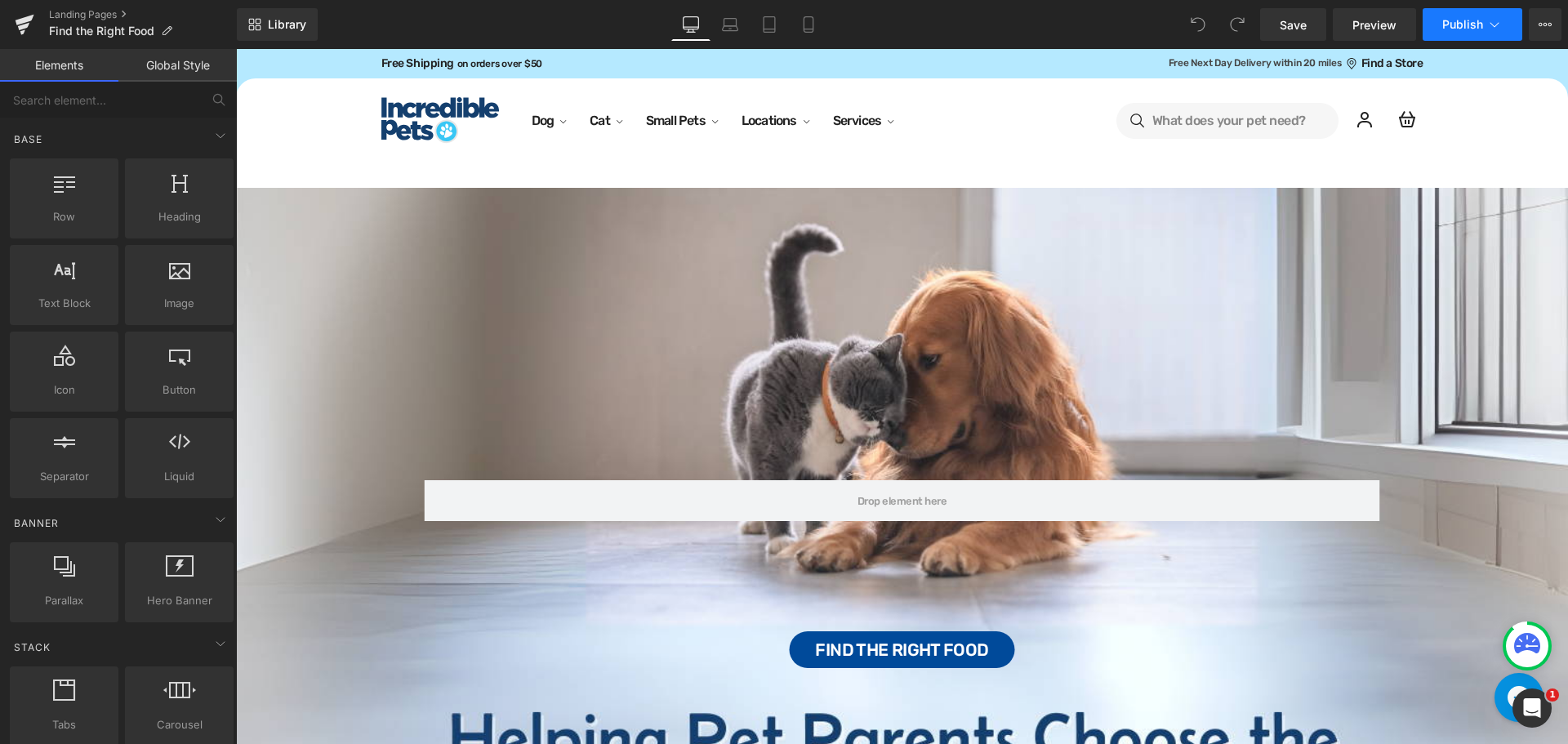
click at [1499, 22] on icon at bounding box center [1494, 24] width 16 height 16
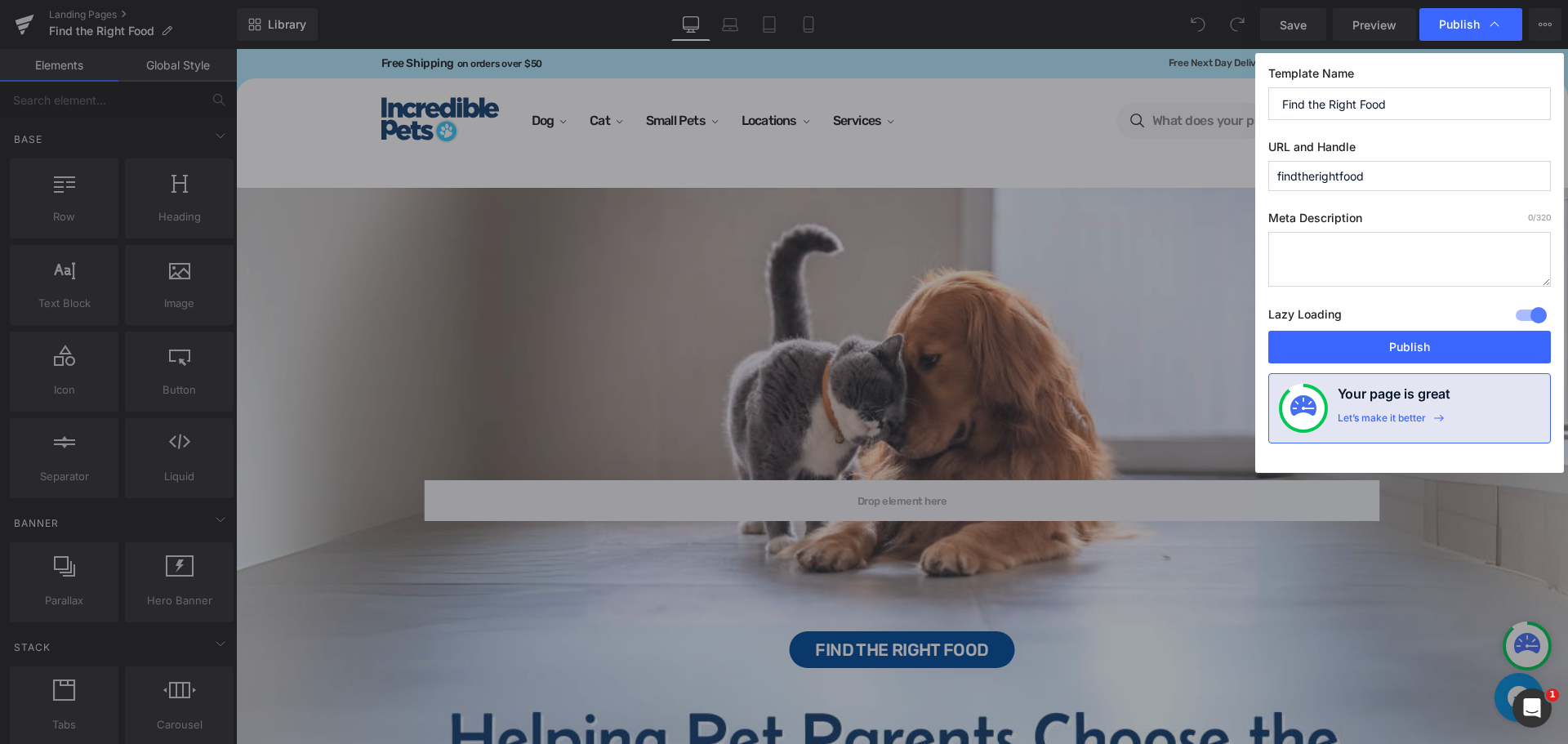
click at [1427, 111] on input "Find the Right Food" at bounding box center [1410, 103] width 283 height 33
paste input "Ria Draft- Healthy Food Landing Page 1 - V.2 - Quiz Ad USE THIS ONE"
type input "Ria Draft- Healthy Food Landing Page 1 - V.2 - Quiz Ad USE THIS ONE"
click at [1384, 349] on button "Publish" at bounding box center [1410, 347] width 283 height 33
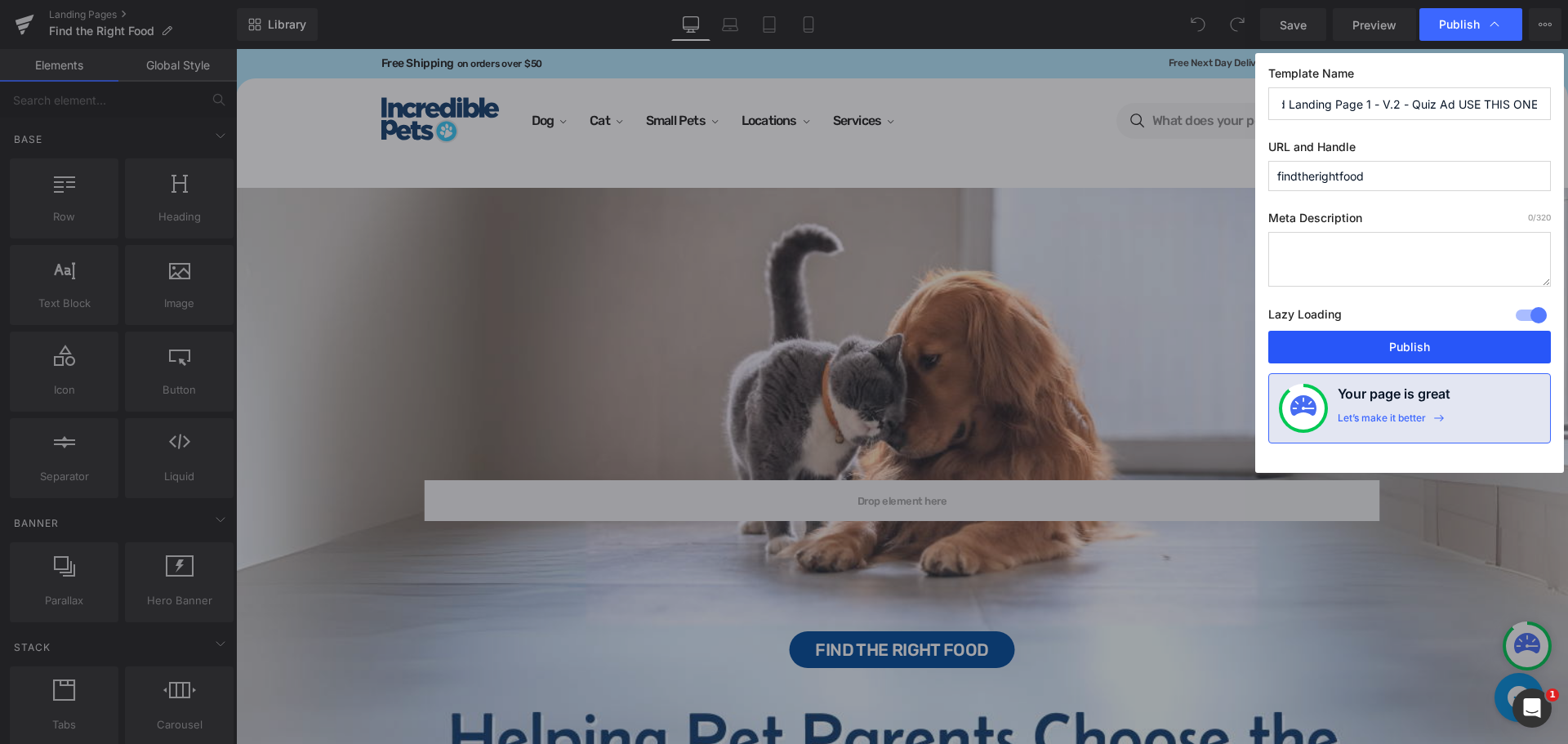
scroll to position [0, 0]
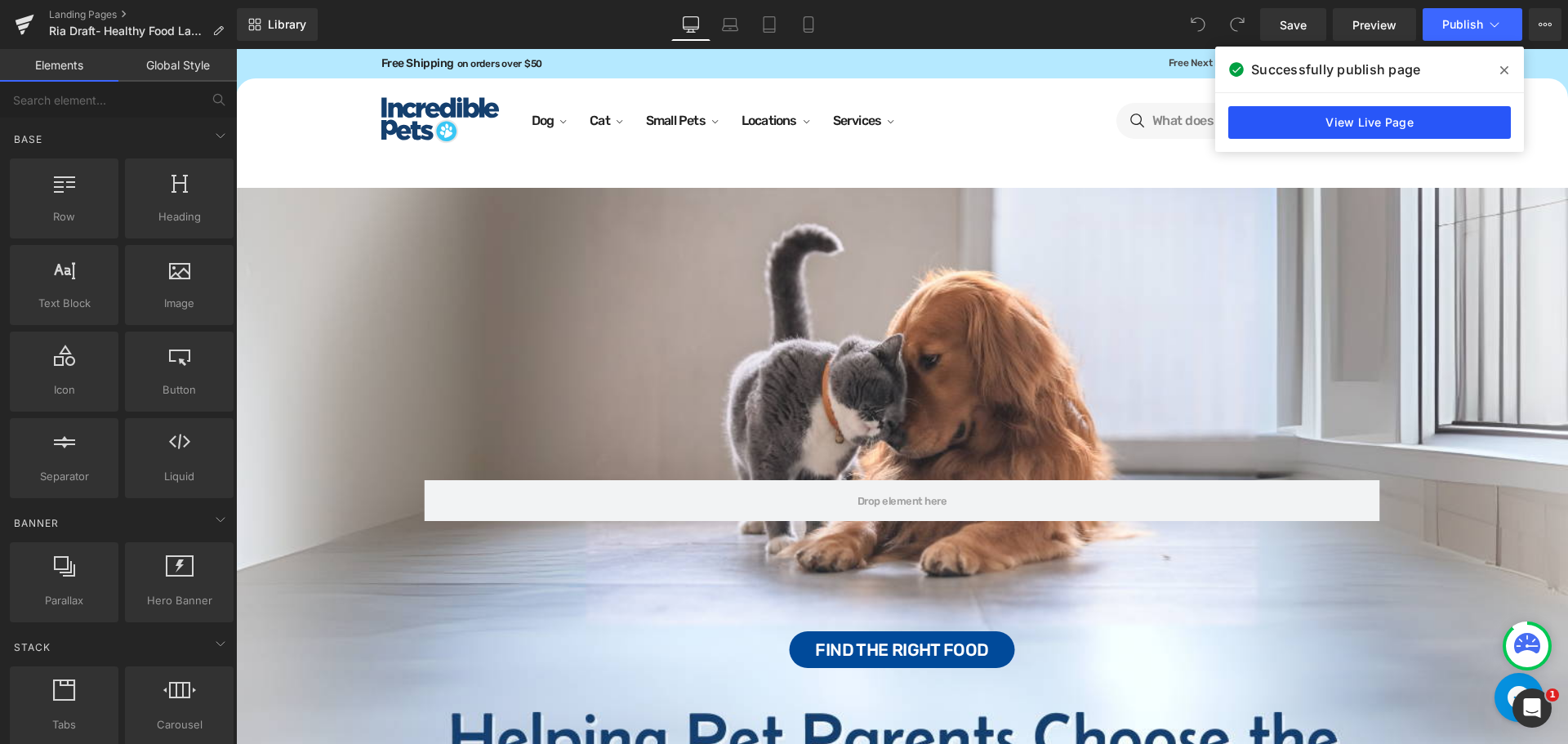
click at [1379, 122] on link "View Live Page" at bounding box center [1370, 122] width 283 height 33
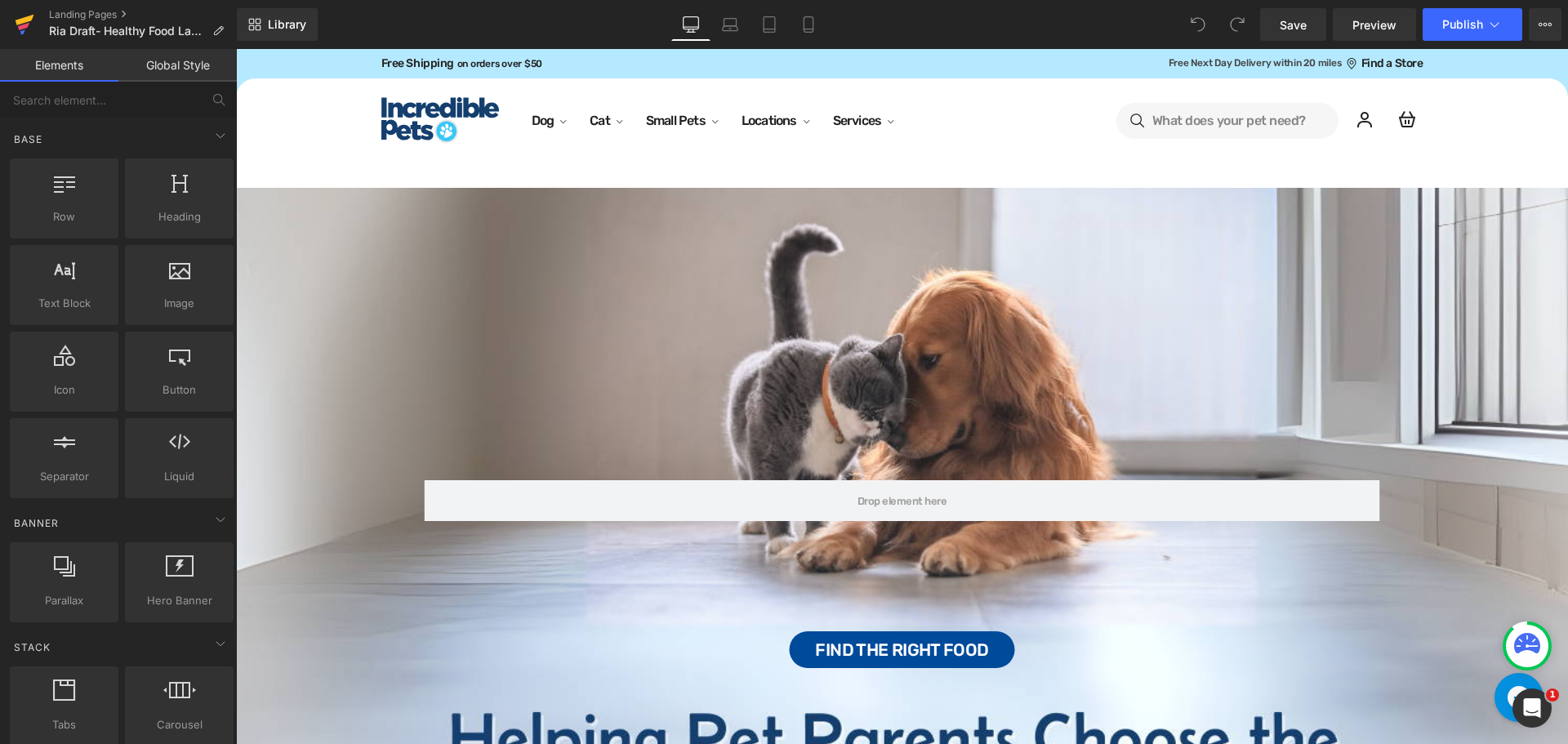
click at [30, 28] on icon at bounding box center [25, 24] width 20 height 41
